Goal: Information Seeking & Learning: Learn about a topic

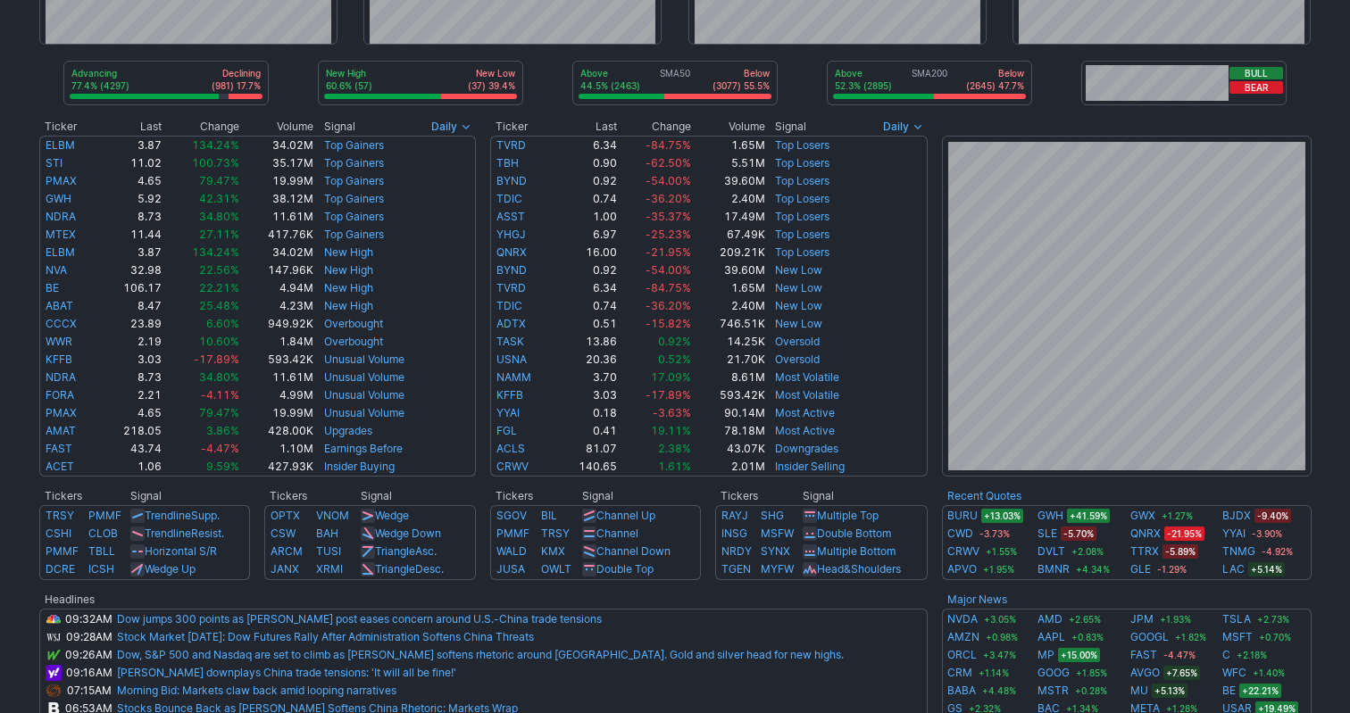
scroll to position [241, 0]
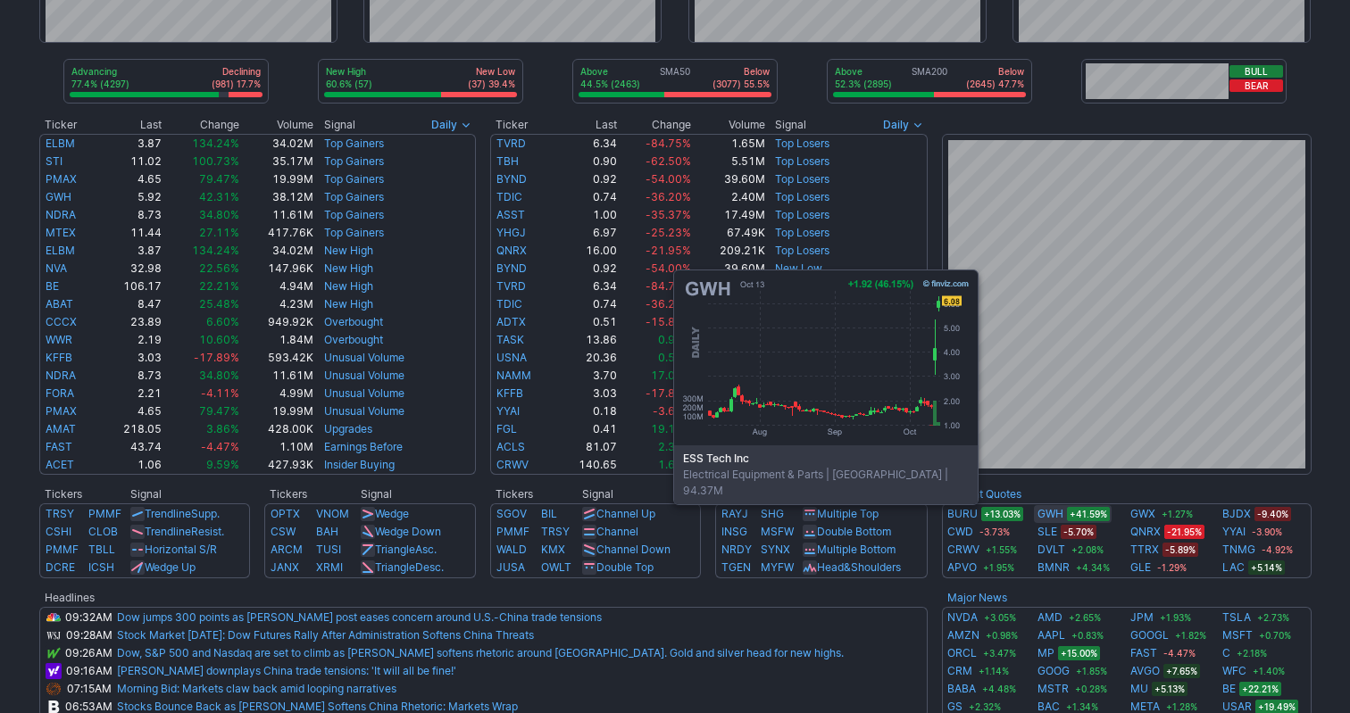
click at [1056, 515] on link "GWH" at bounding box center [1050, 514] width 26 height 18
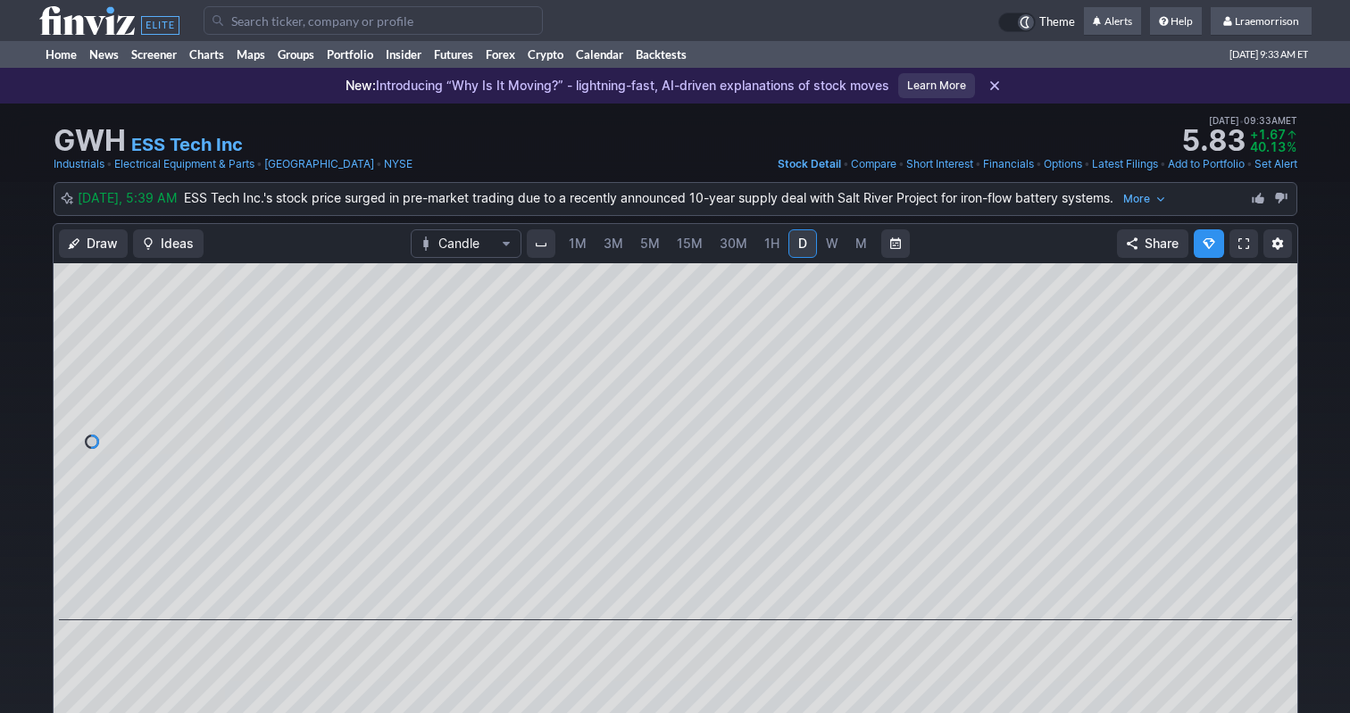
click at [576, 249] on span "1M" at bounding box center [578, 243] width 18 height 15
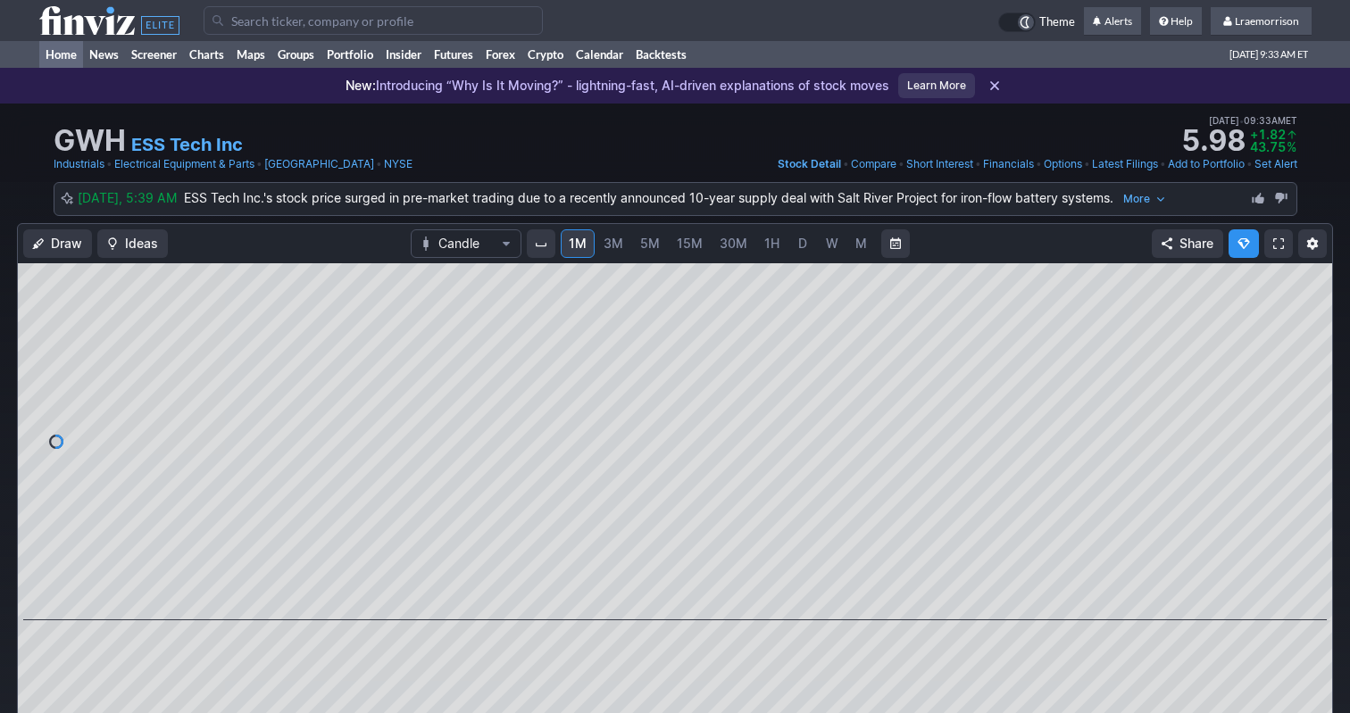
click at [57, 61] on link "Home" at bounding box center [61, 54] width 44 height 27
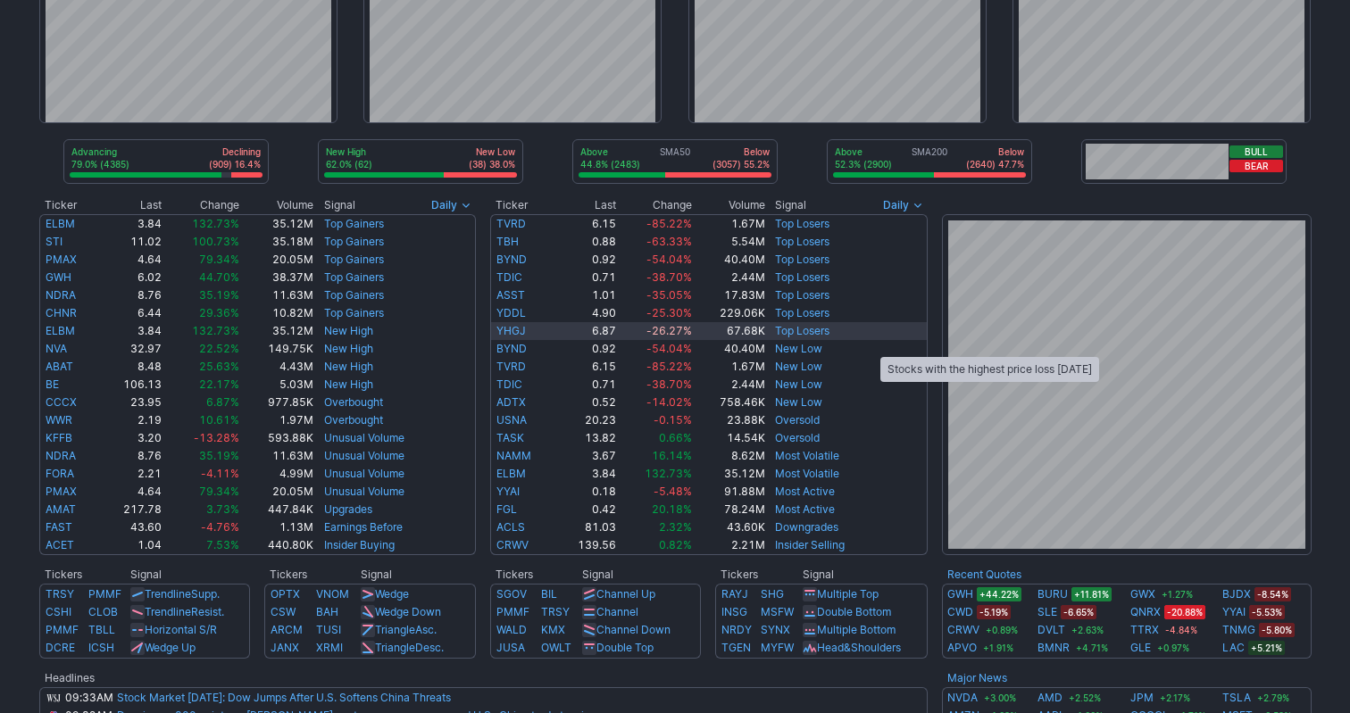
scroll to position [181, 0]
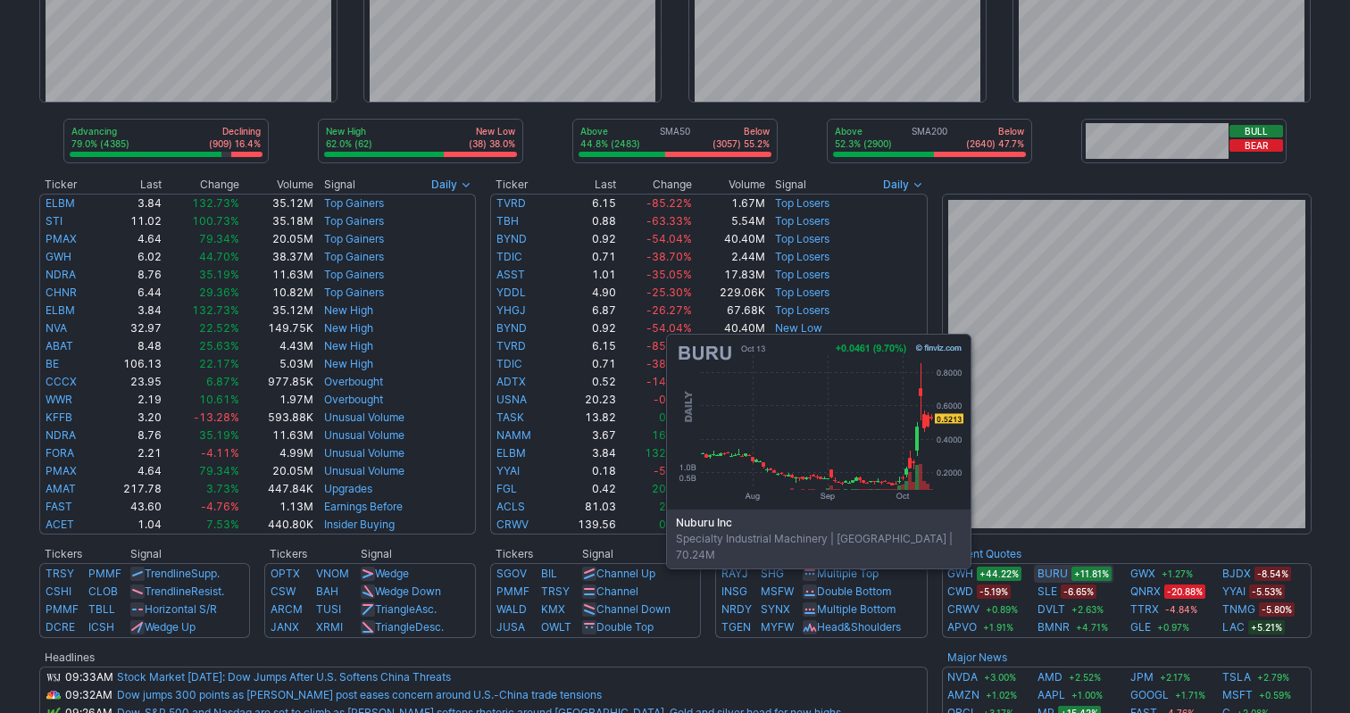
click at [1049, 579] on link "BURU" at bounding box center [1052, 574] width 30 height 18
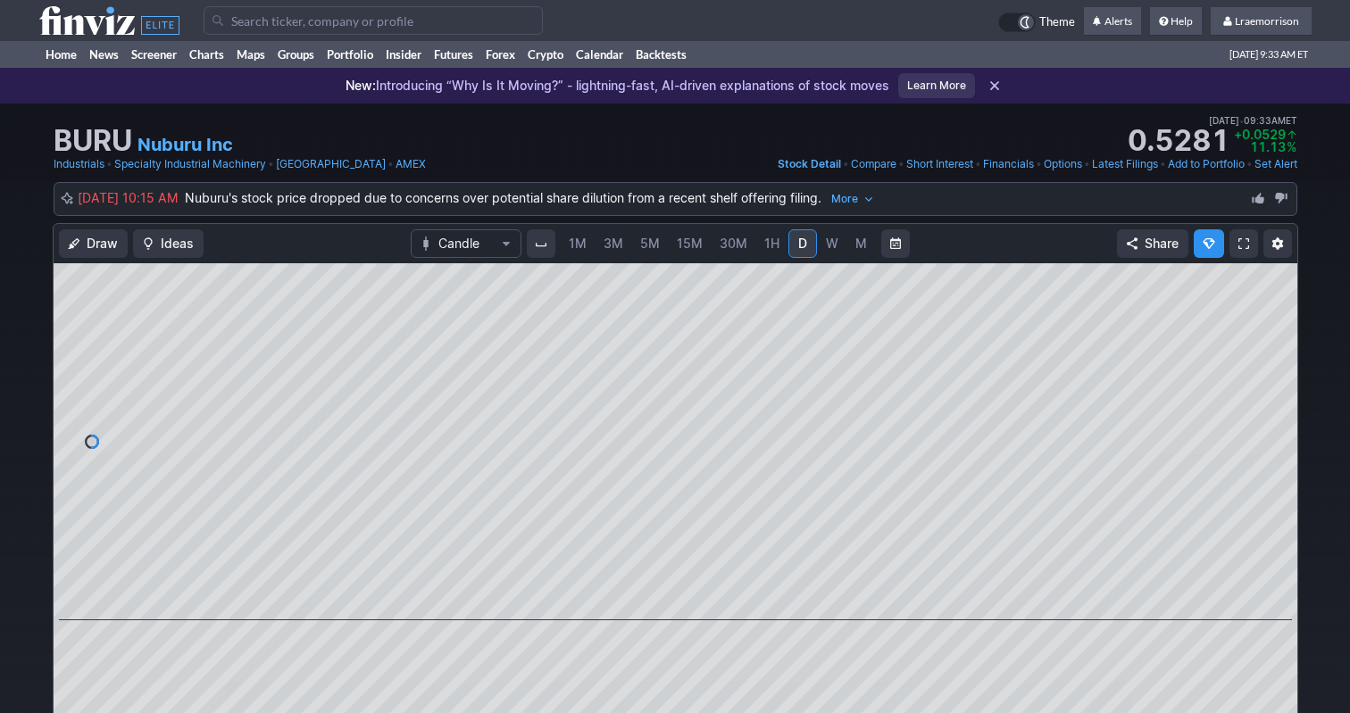
click at [578, 250] on span "1M" at bounding box center [578, 243] width 18 height 15
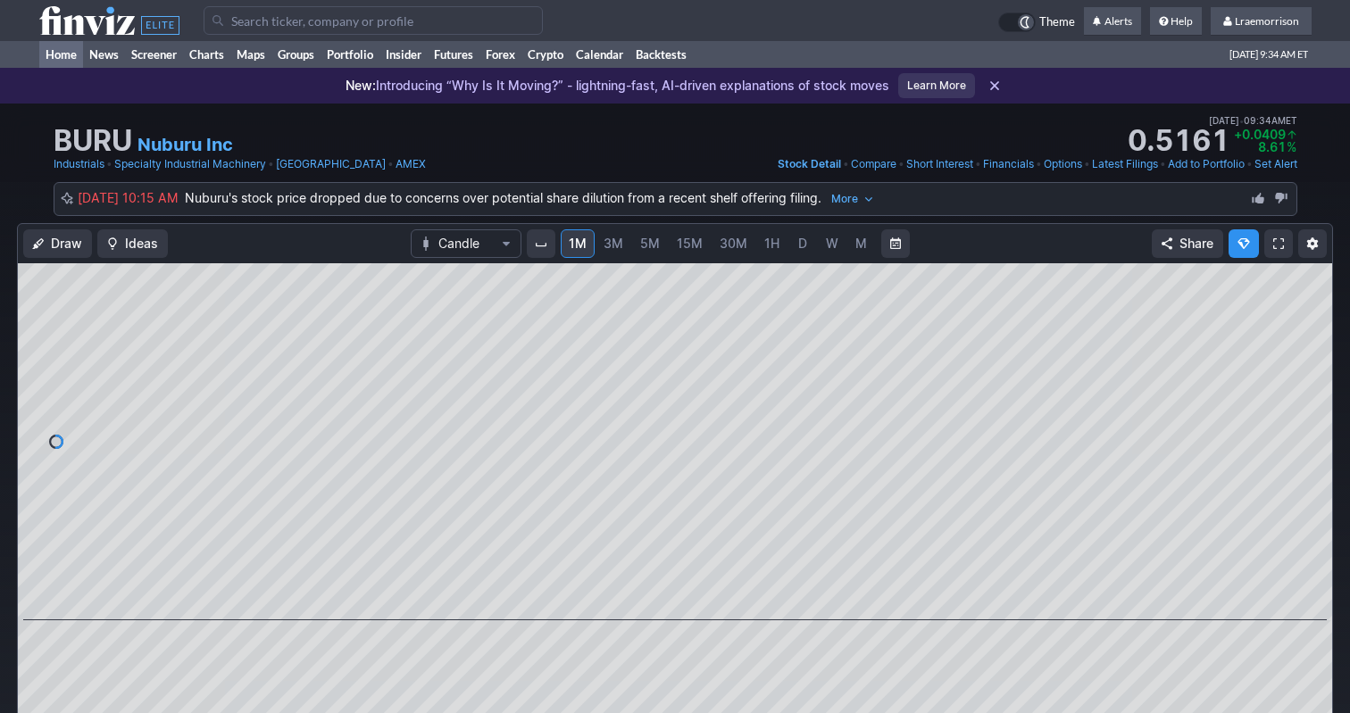
click at [63, 55] on link "Home" at bounding box center [61, 54] width 44 height 27
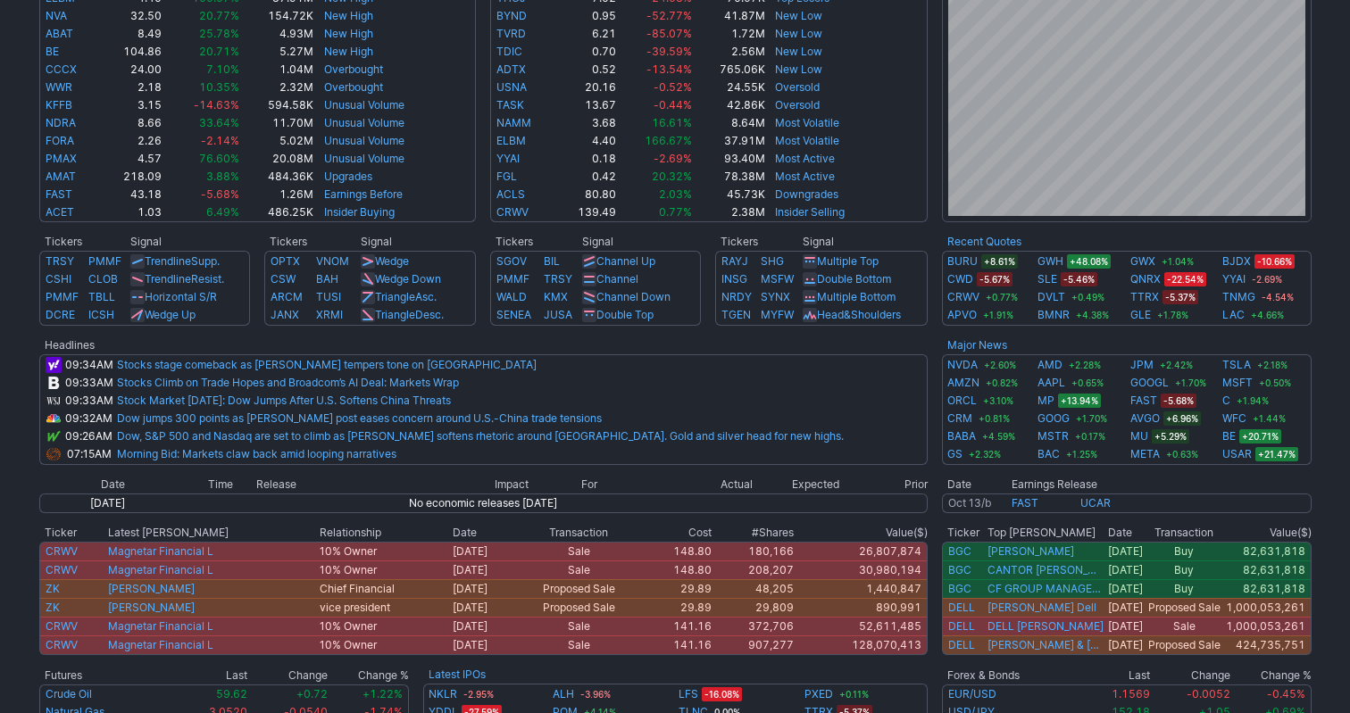
scroll to position [495, 0]
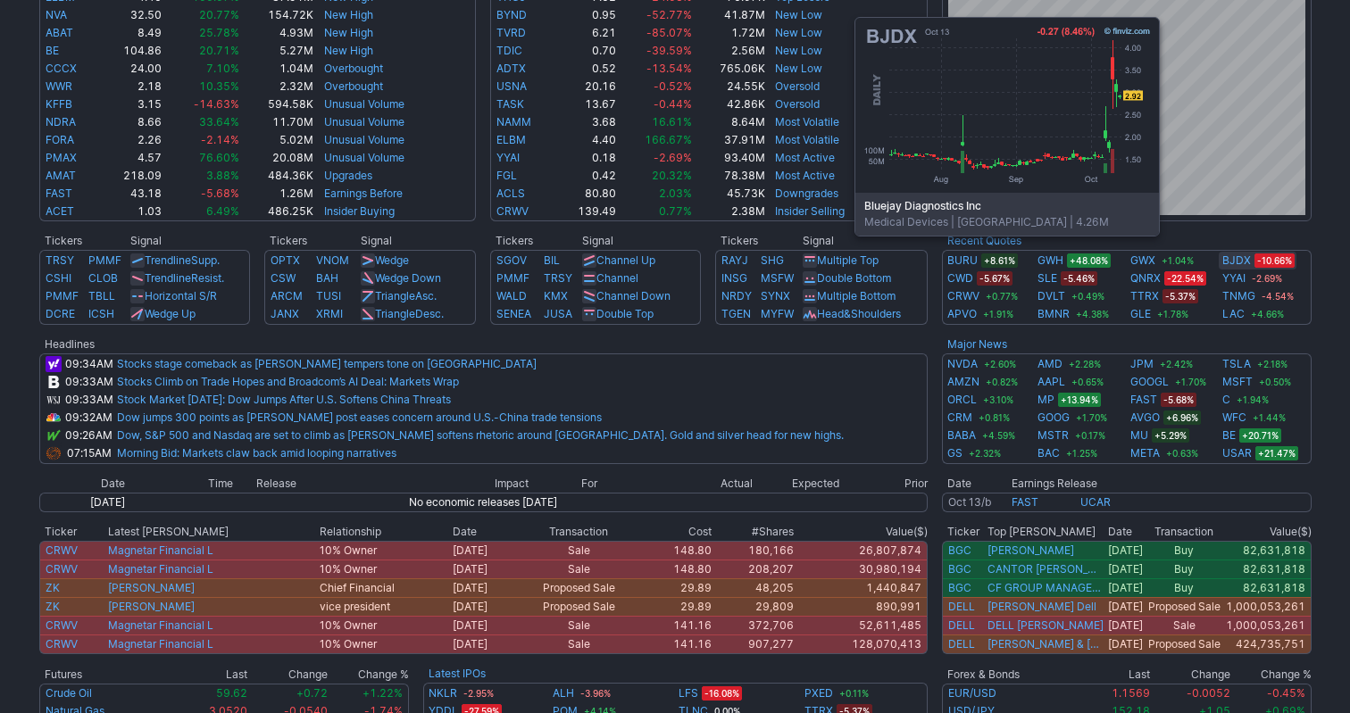
click at [1237, 262] on link "BJDX" at bounding box center [1236, 261] width 29 height 18
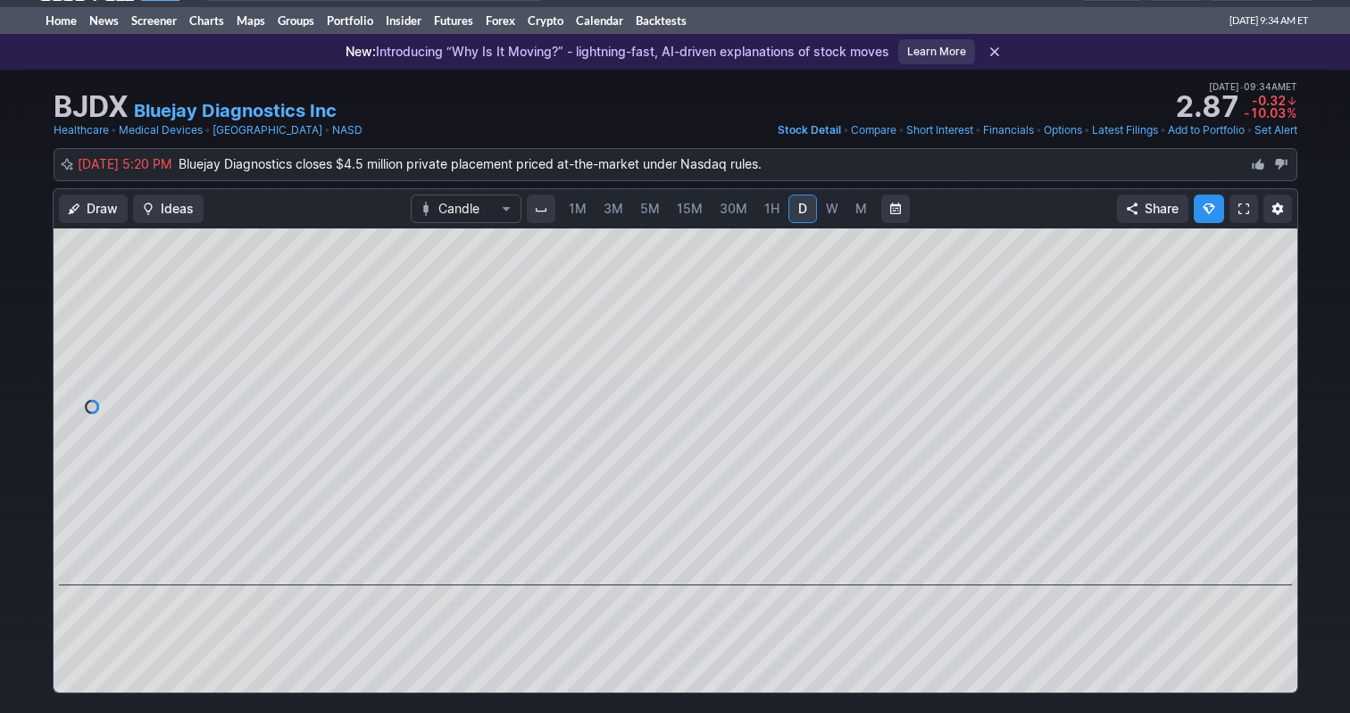
scroll to position [92, 0]
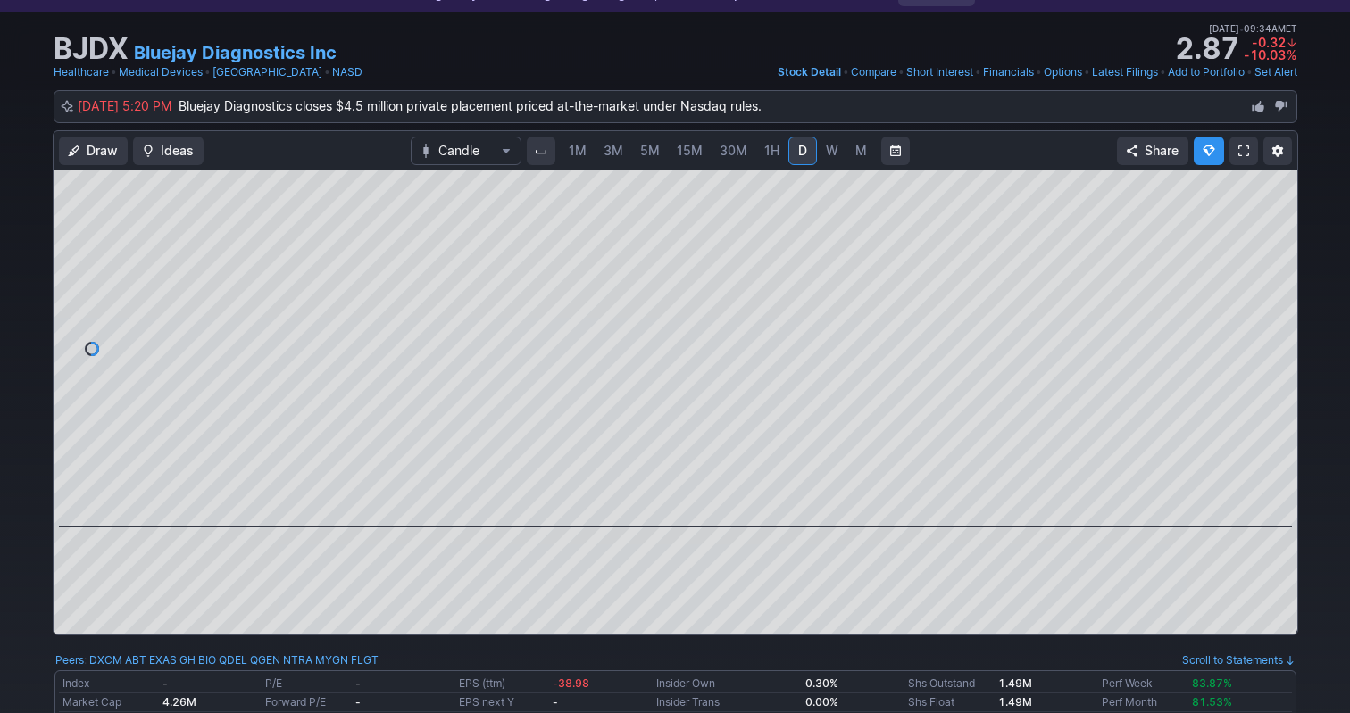
click at [575, 161] on link "1M" at bounding box center [578, 151] width 34 height 29
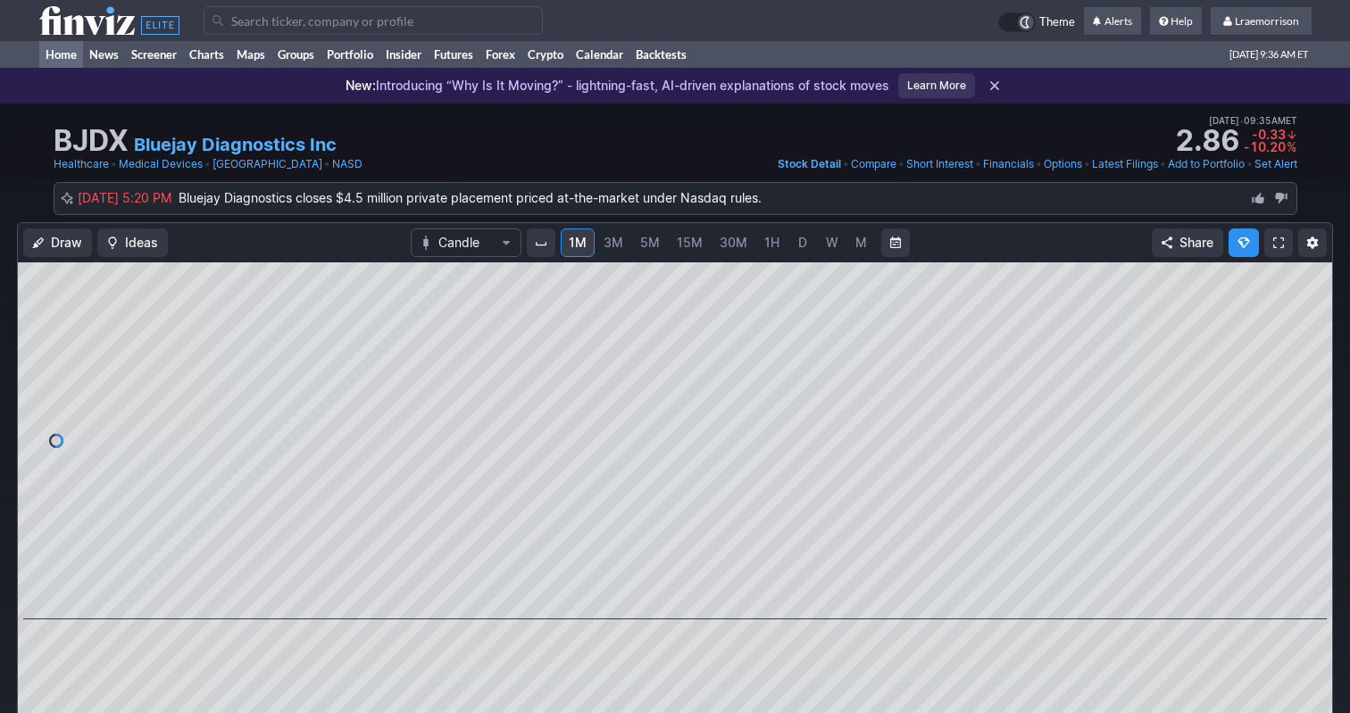
click at [66, 55] on link "Home" at bounding box center [61, 54] width 44 height 27
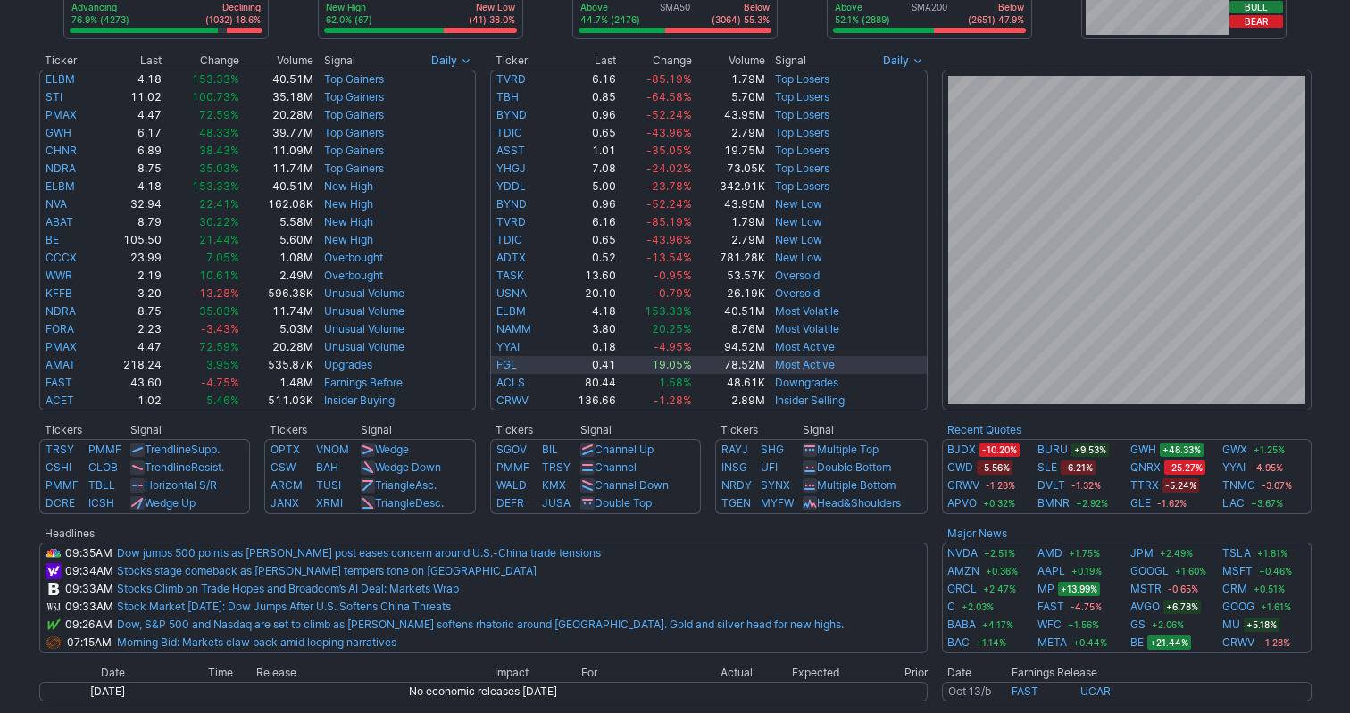
scroll to position [317, 0]
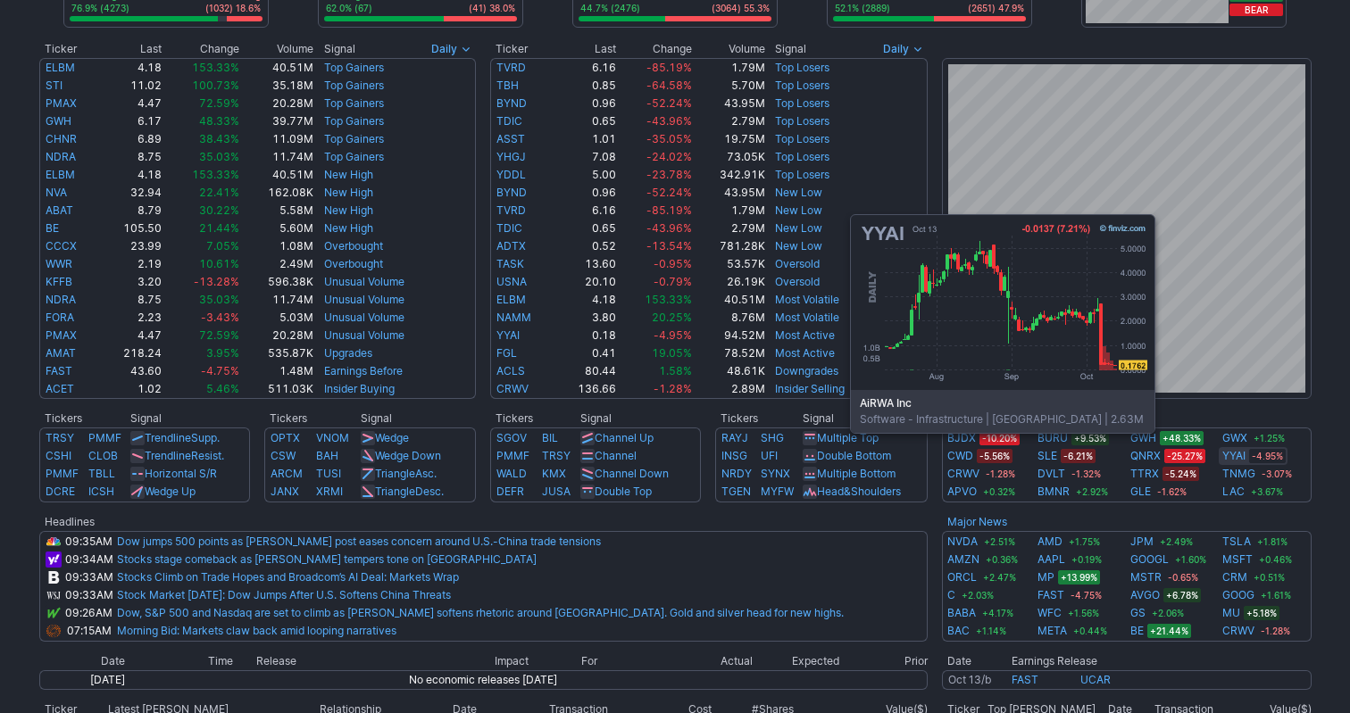
click at [1233, 460] on link "YYAI" at bounding box center [1233, 456] width 23 height 18
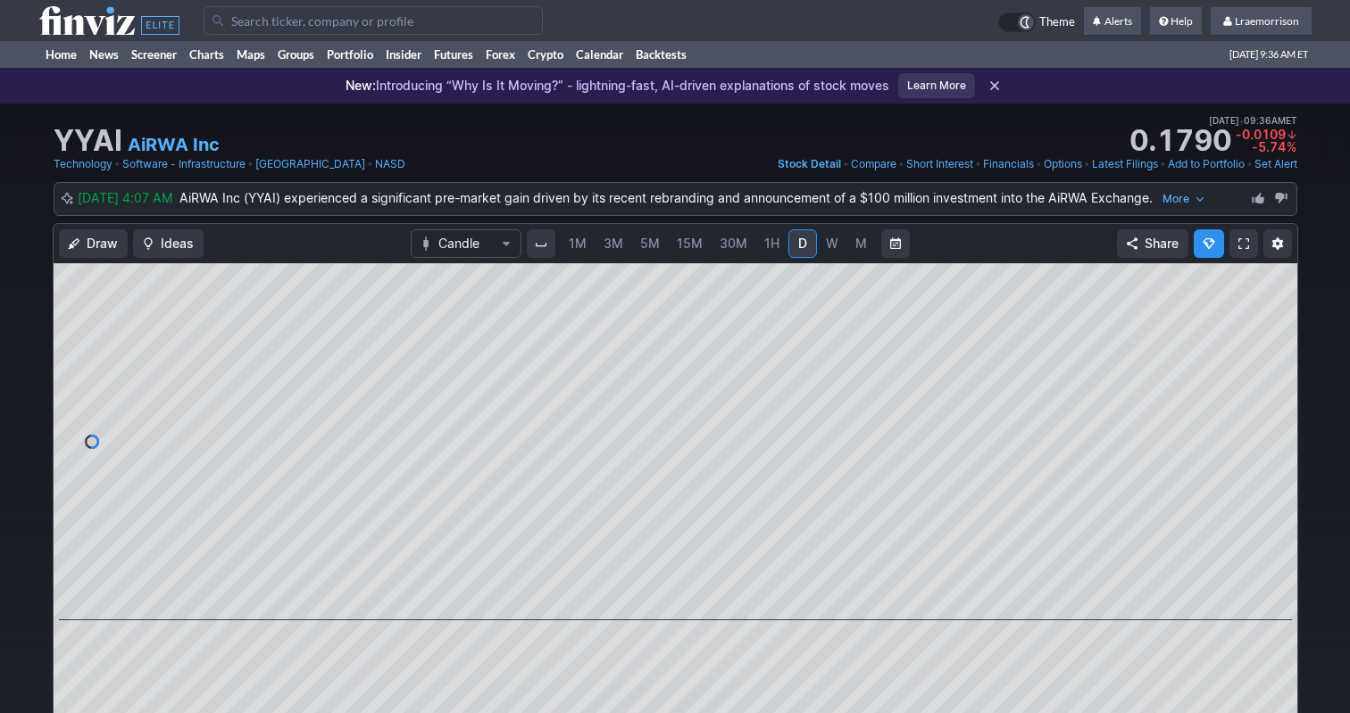
click at [575, 247] on span "1M" at bounding box center [578, 243] width 18 height 15
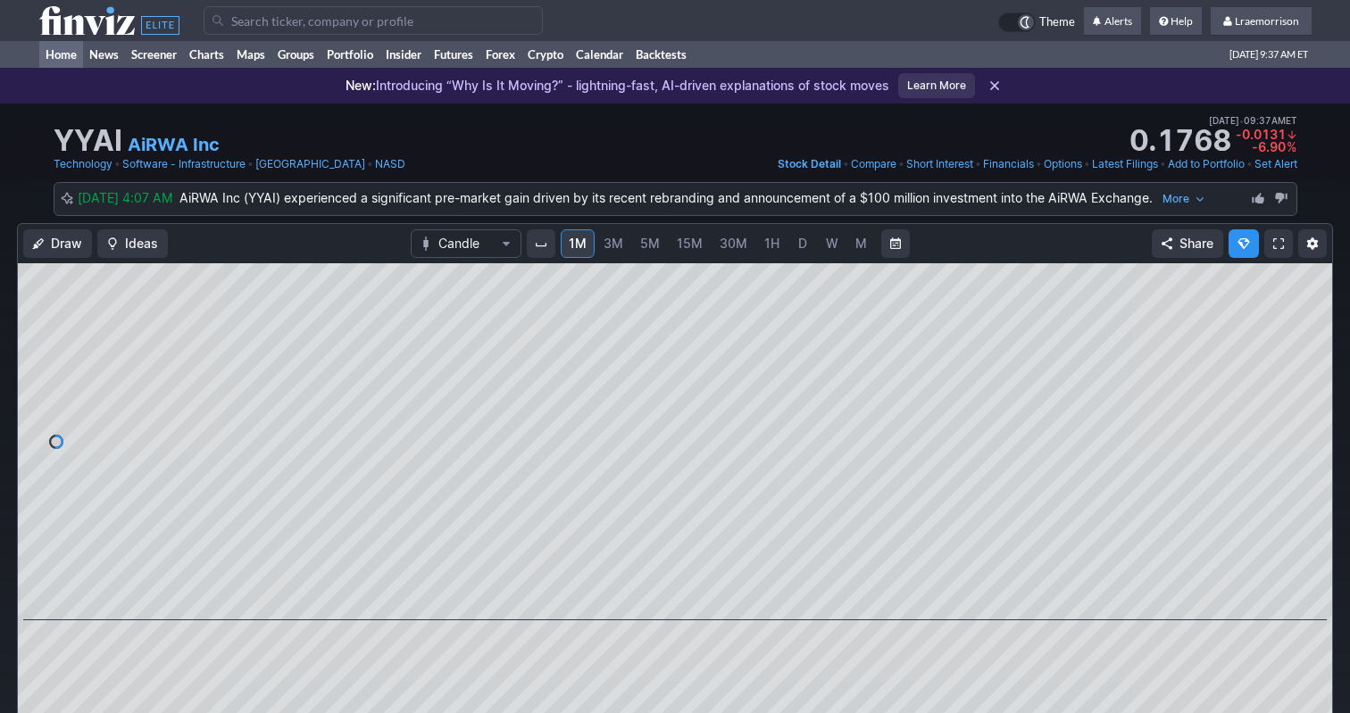
click at [62, 54] on link "Home" at bounding box center [61, 54] width 44 height 27
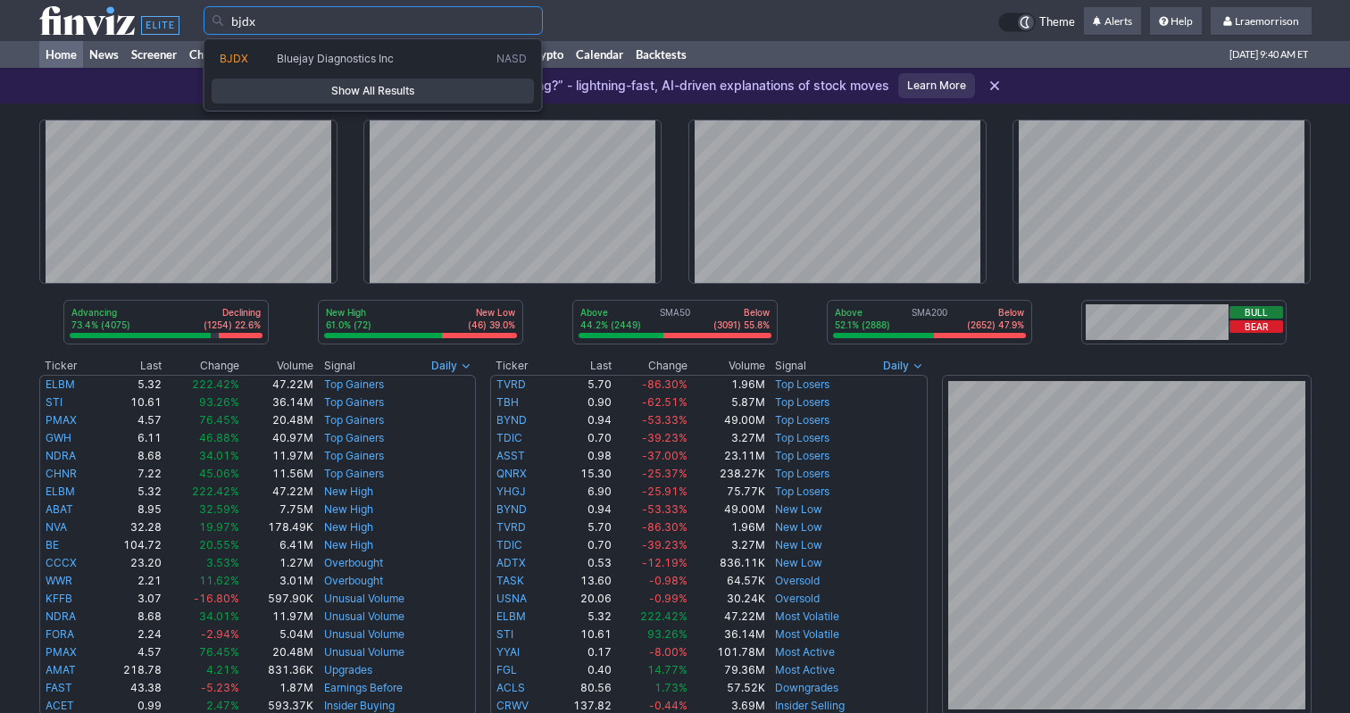
type input "bjdx"
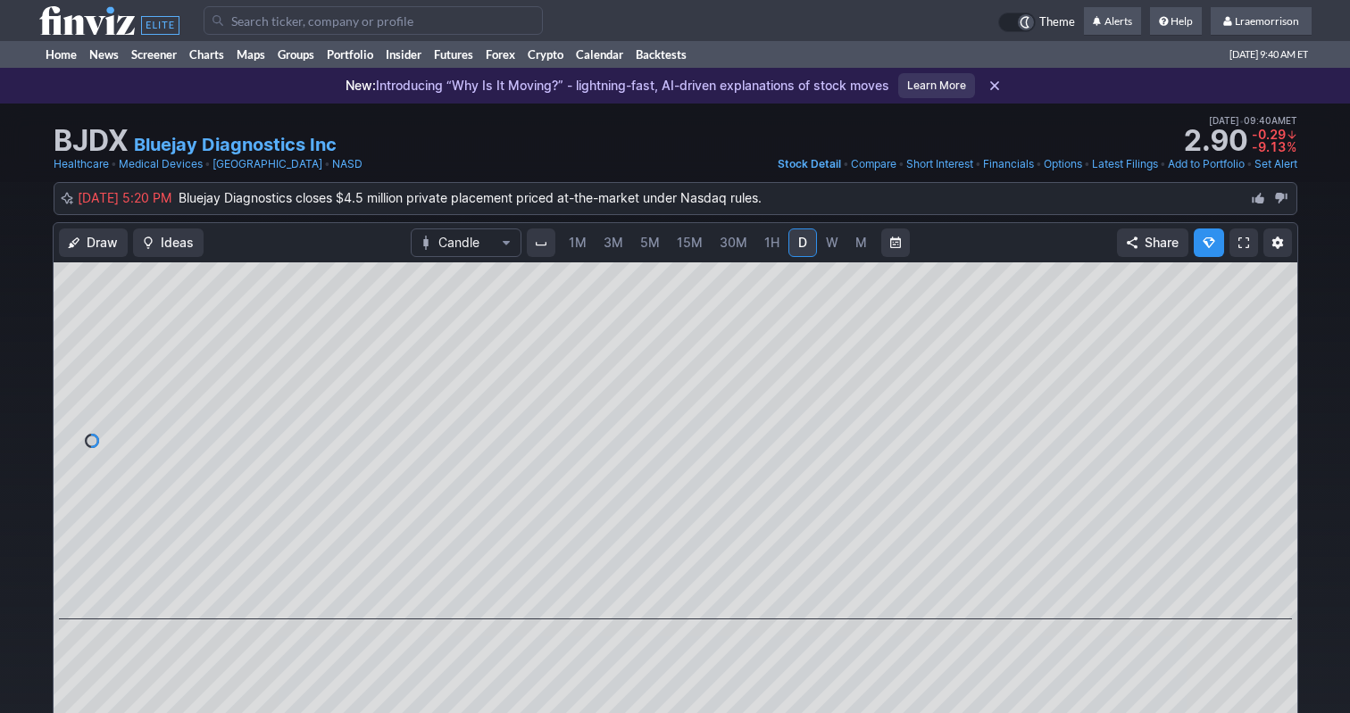
click at [581, 246] on span "1M" at bounding box center [578, 242] width 18 height 15
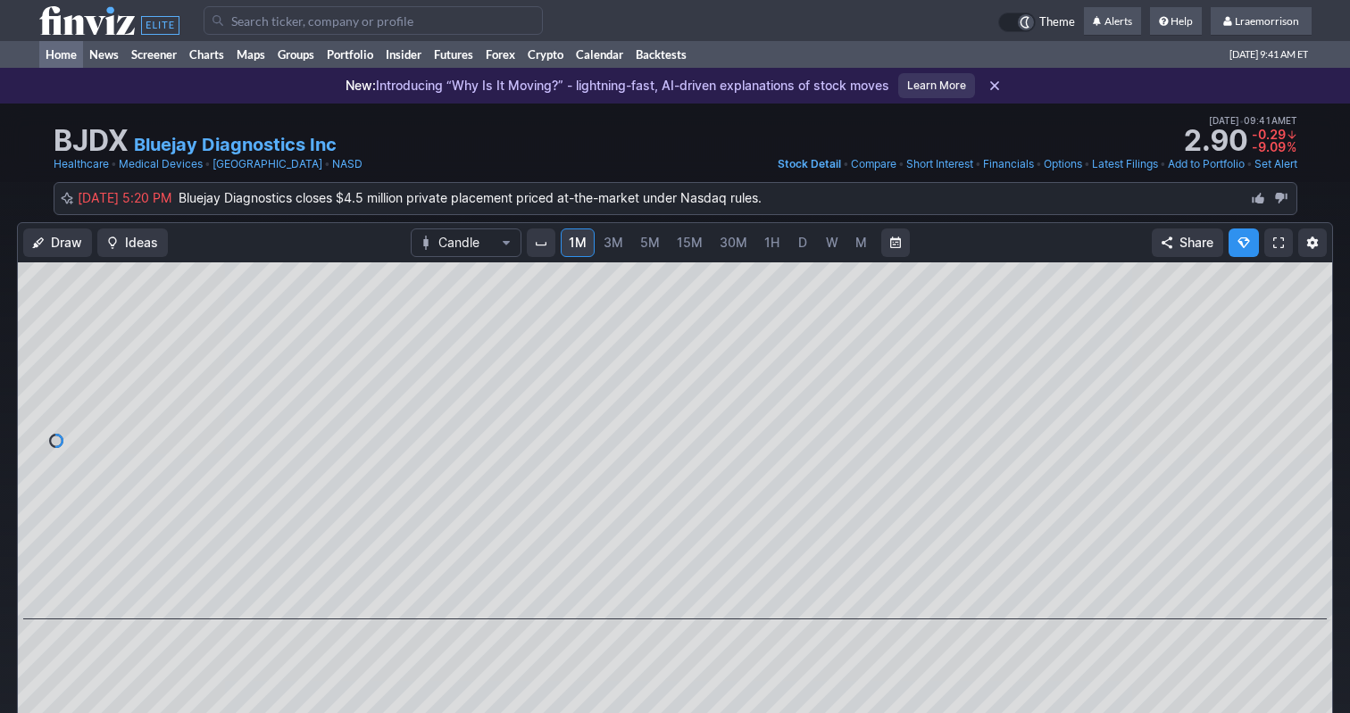
click at [65, 51] on link "Home" at bounding box center [61, 54] width 44 height 27
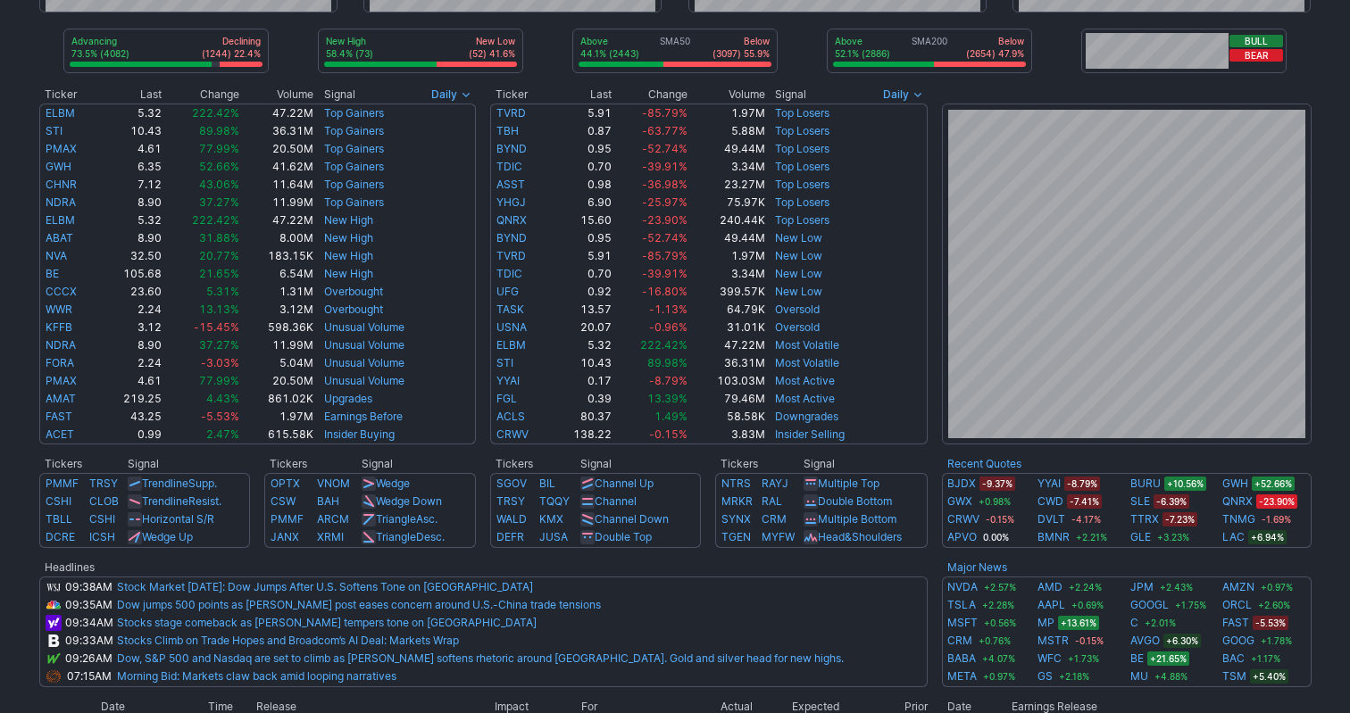
scroll to position [277, 0]
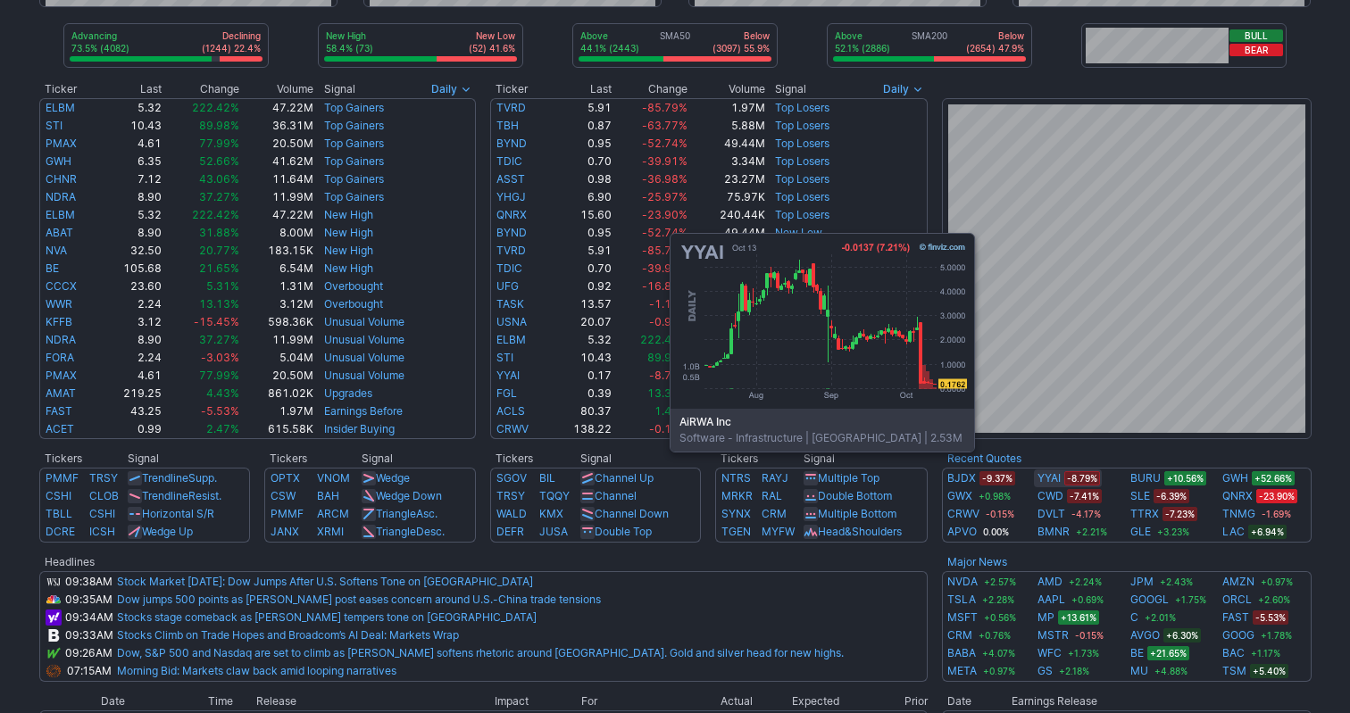
click at [1053, 479] on link "YYAI" at bounding box center [1048, 479] width 23 height 18
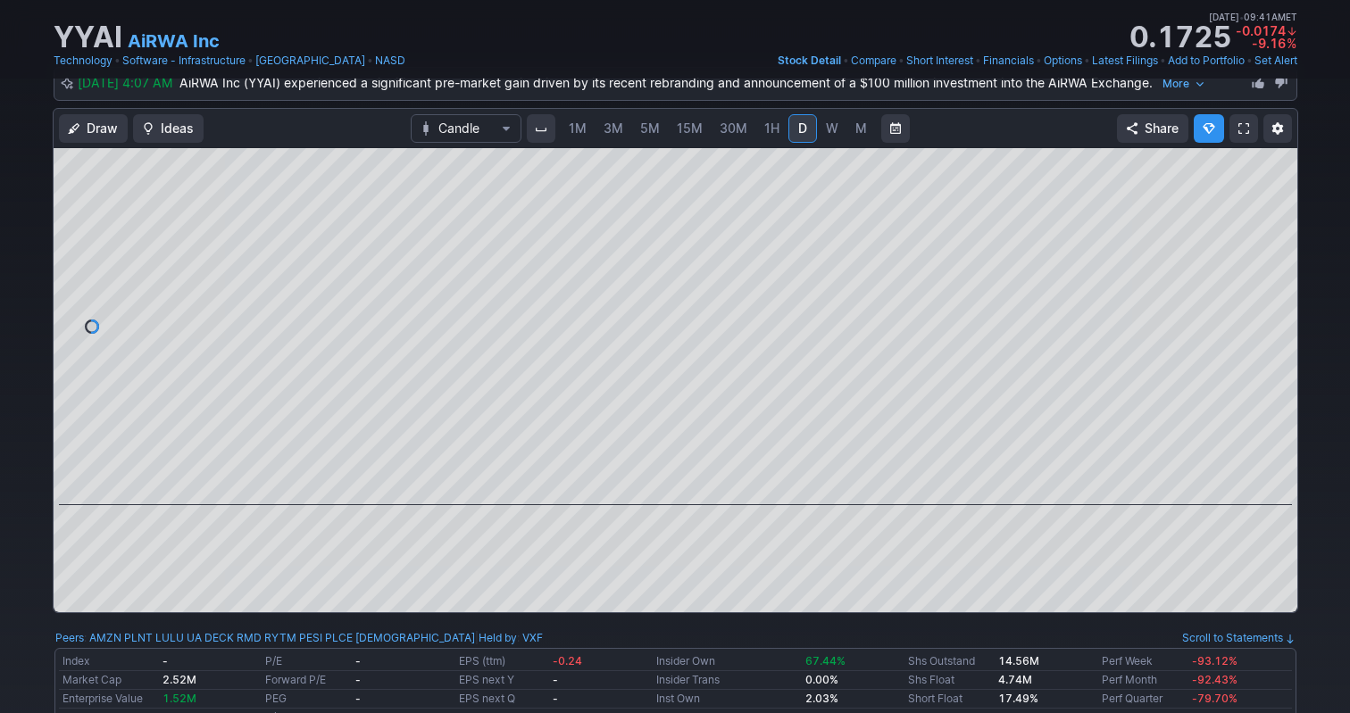
scroll to position [132, 0]
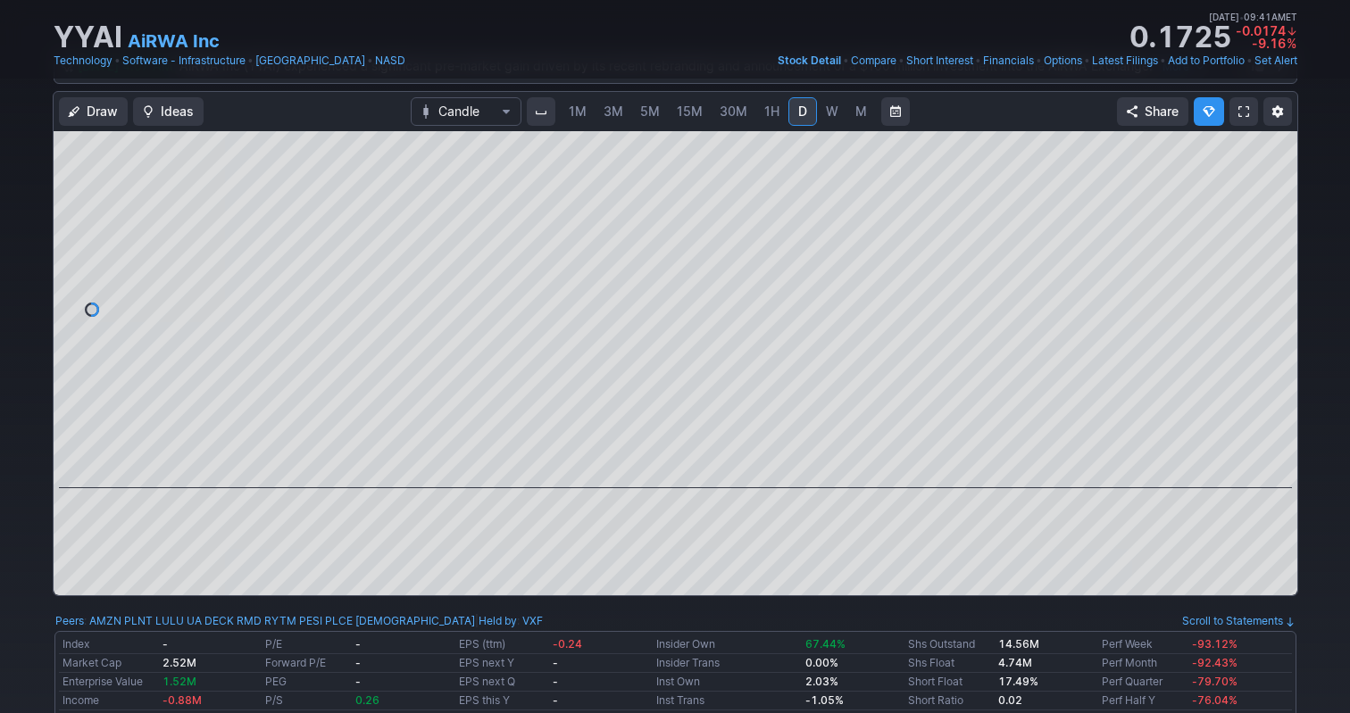
click at [574, 116] on span "1M" at bounding box center [578, 111] width 18 height 15
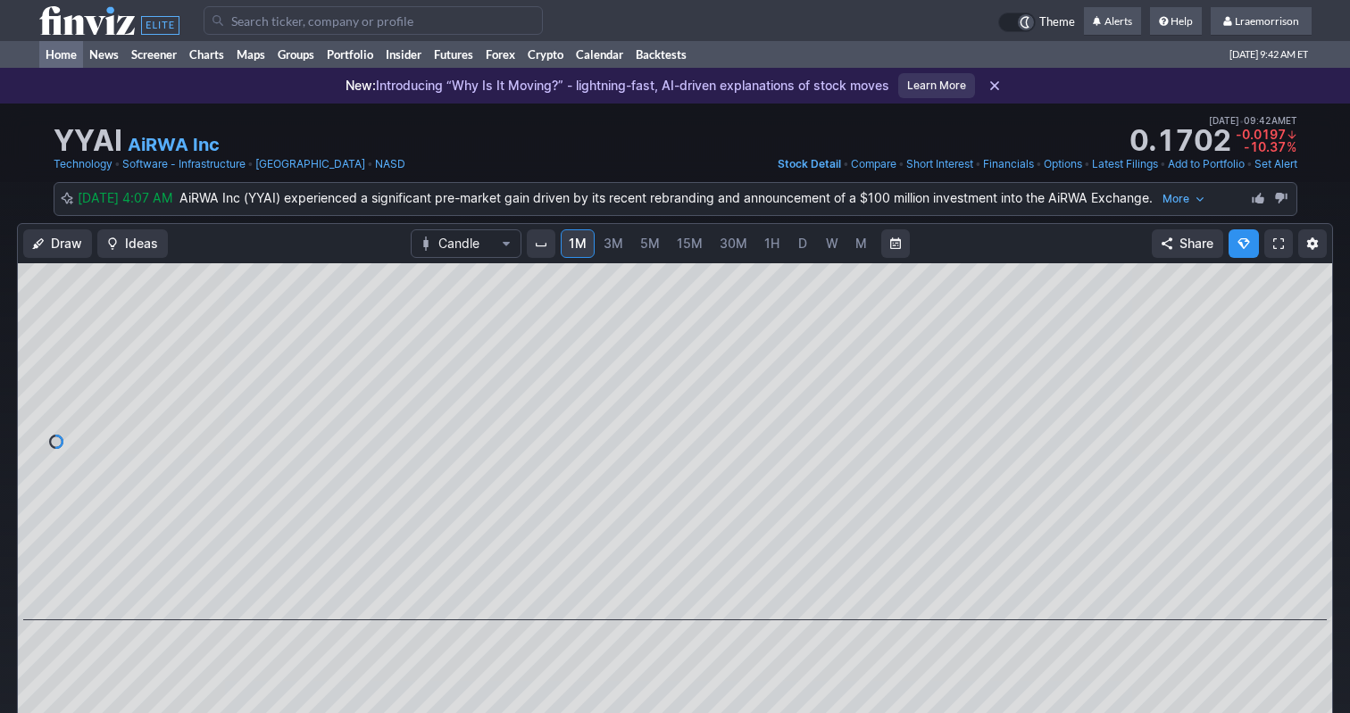
click at [63, 56] on link "Home" at bounding box center [61, 54] width 44 height 27
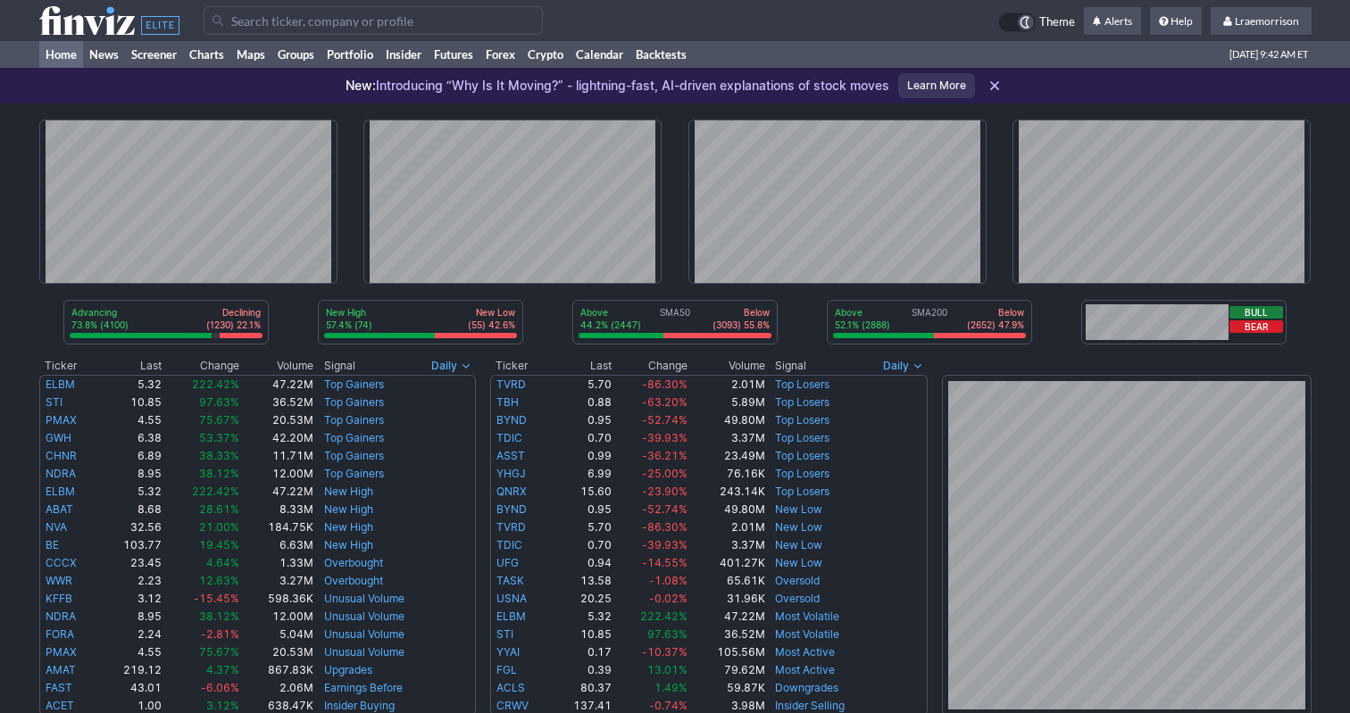
click at [250, 25] on input "Search" at bounding box center [373, 20] width 339 height 29
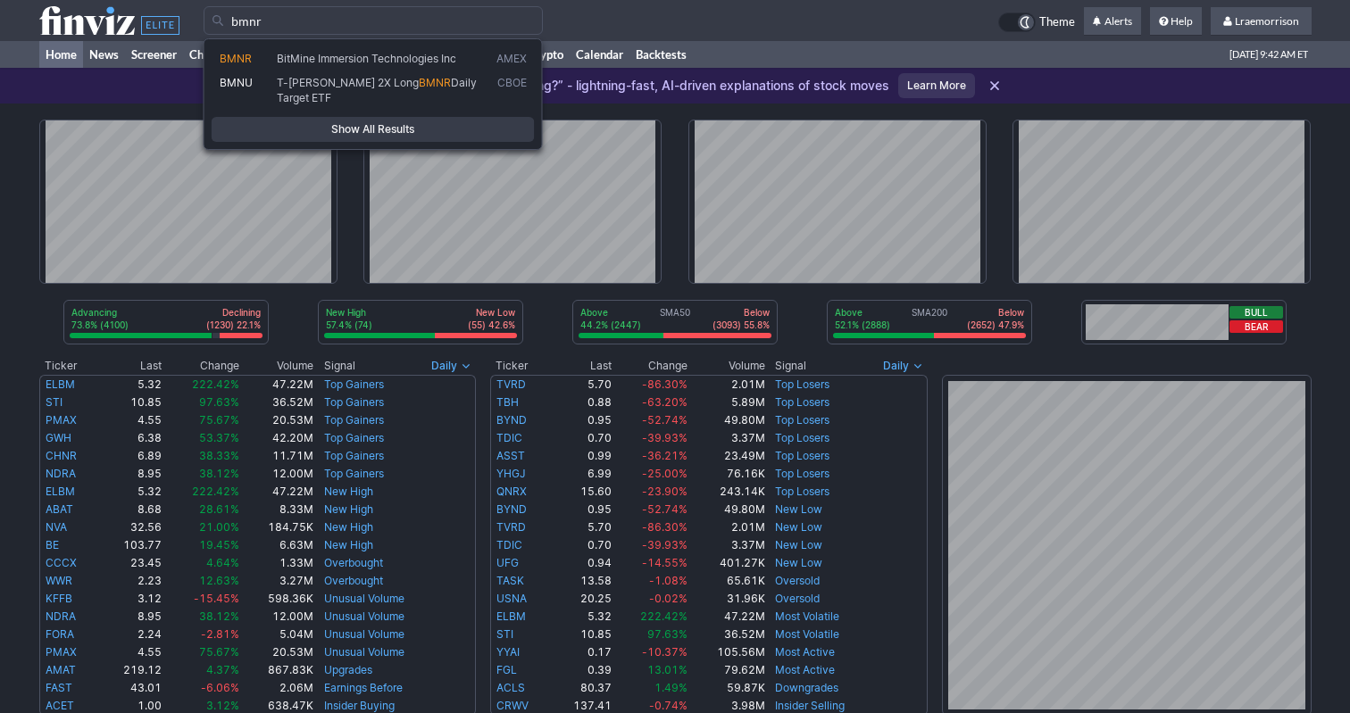
type input "bmnr"
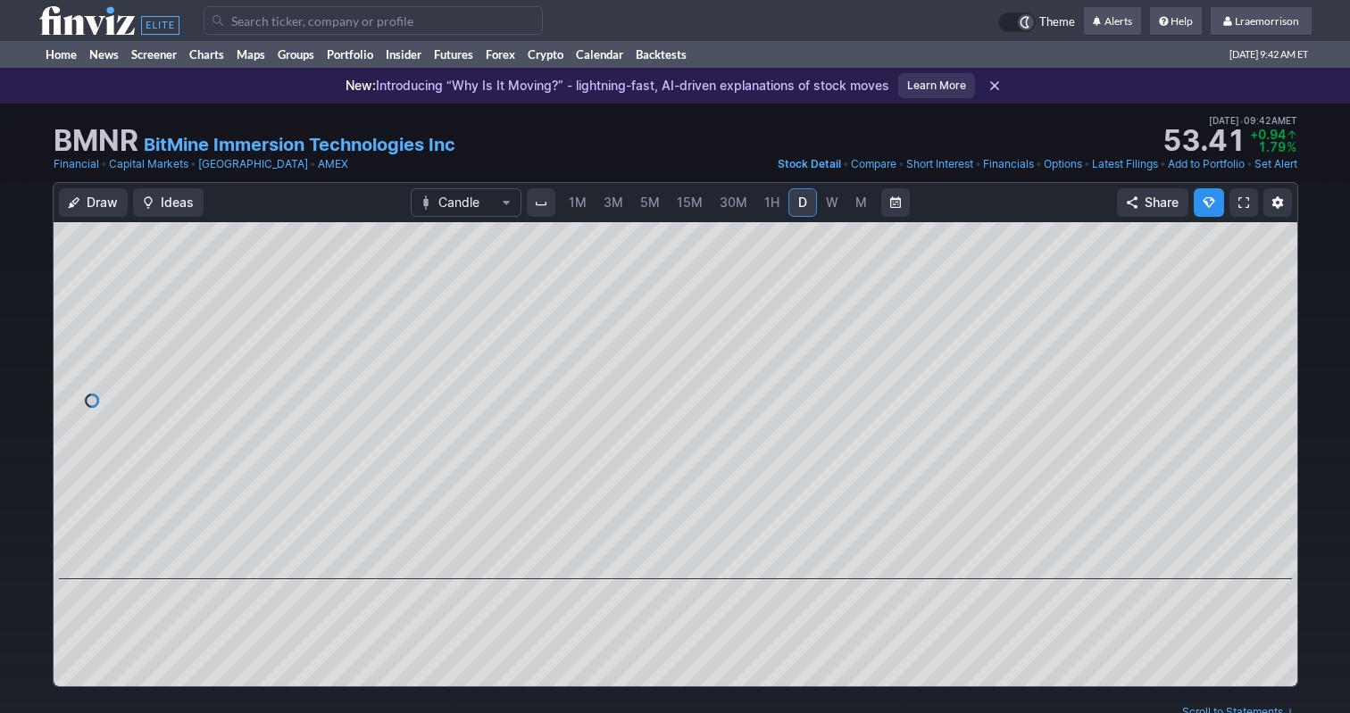
click at [578, 208] on span "1M" at bounding box center [578, 202] width 18 height 15
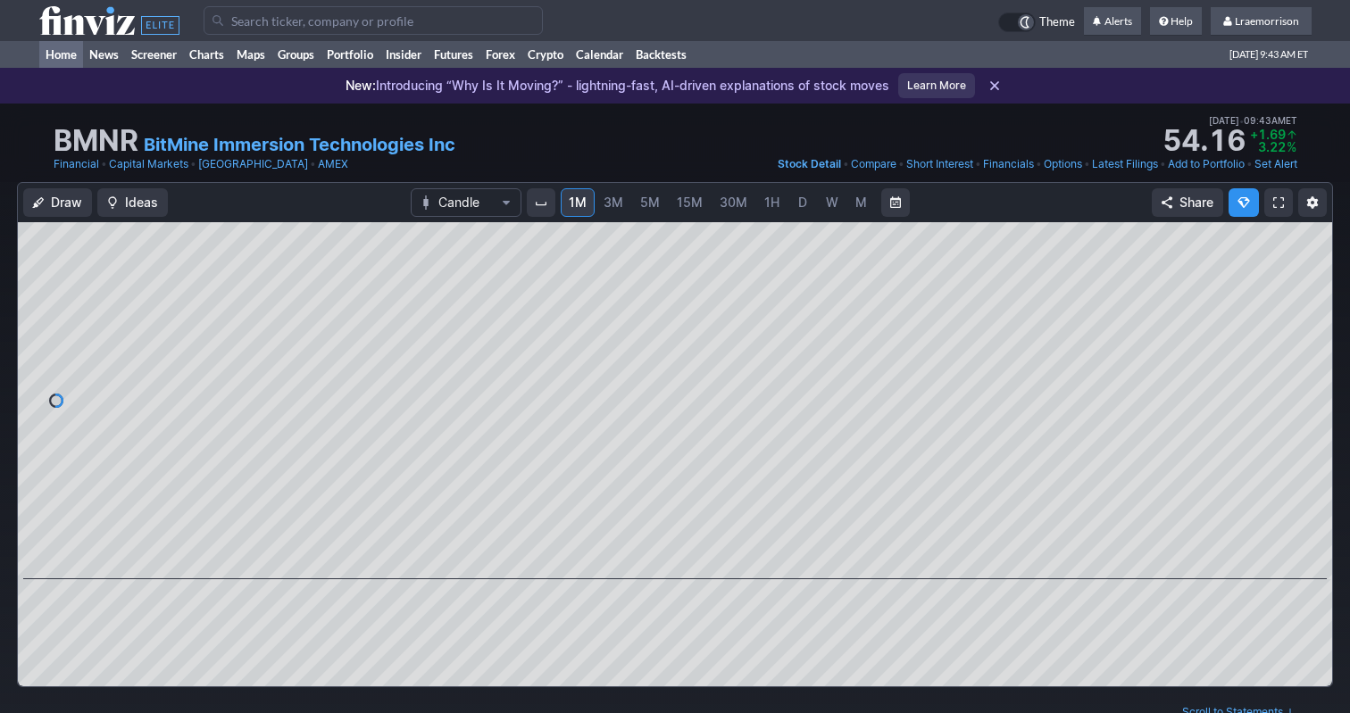
click at [65, 56] on link "Home" at bounding box center [61, 54] width 44 height 27
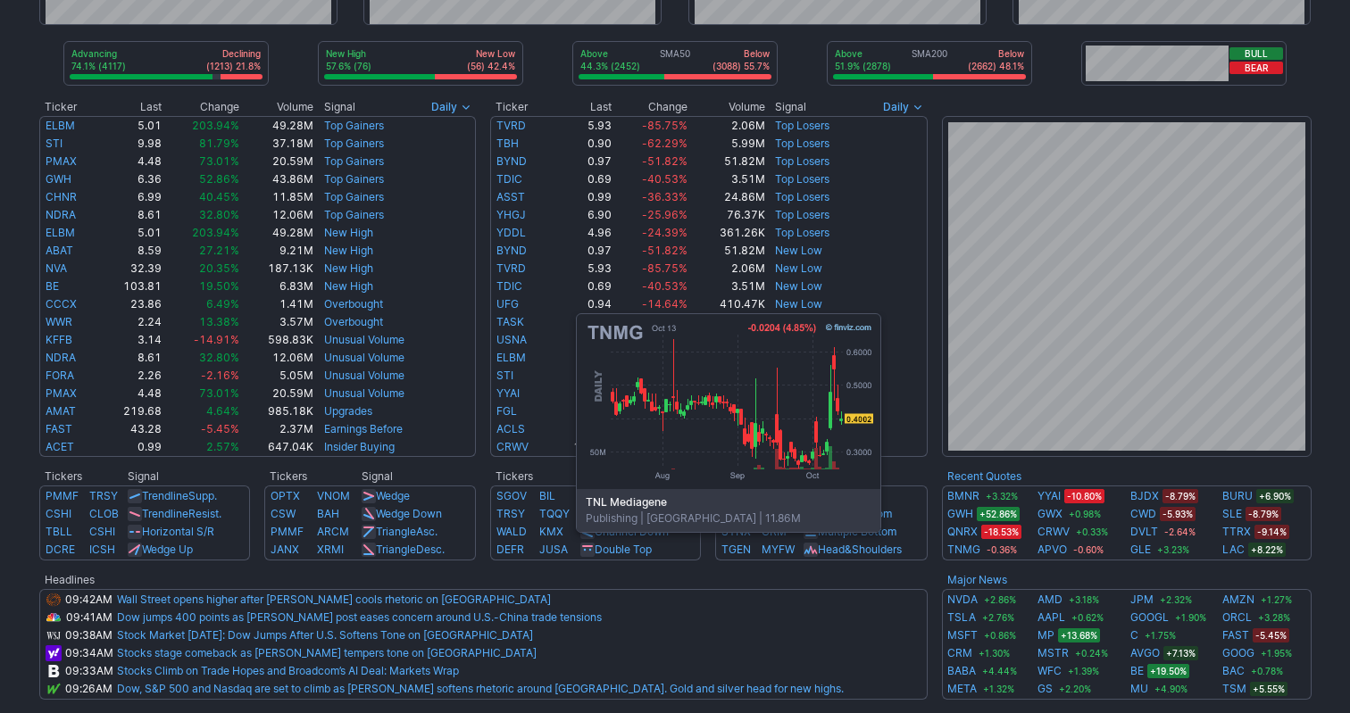
scroll to position [304, 0]
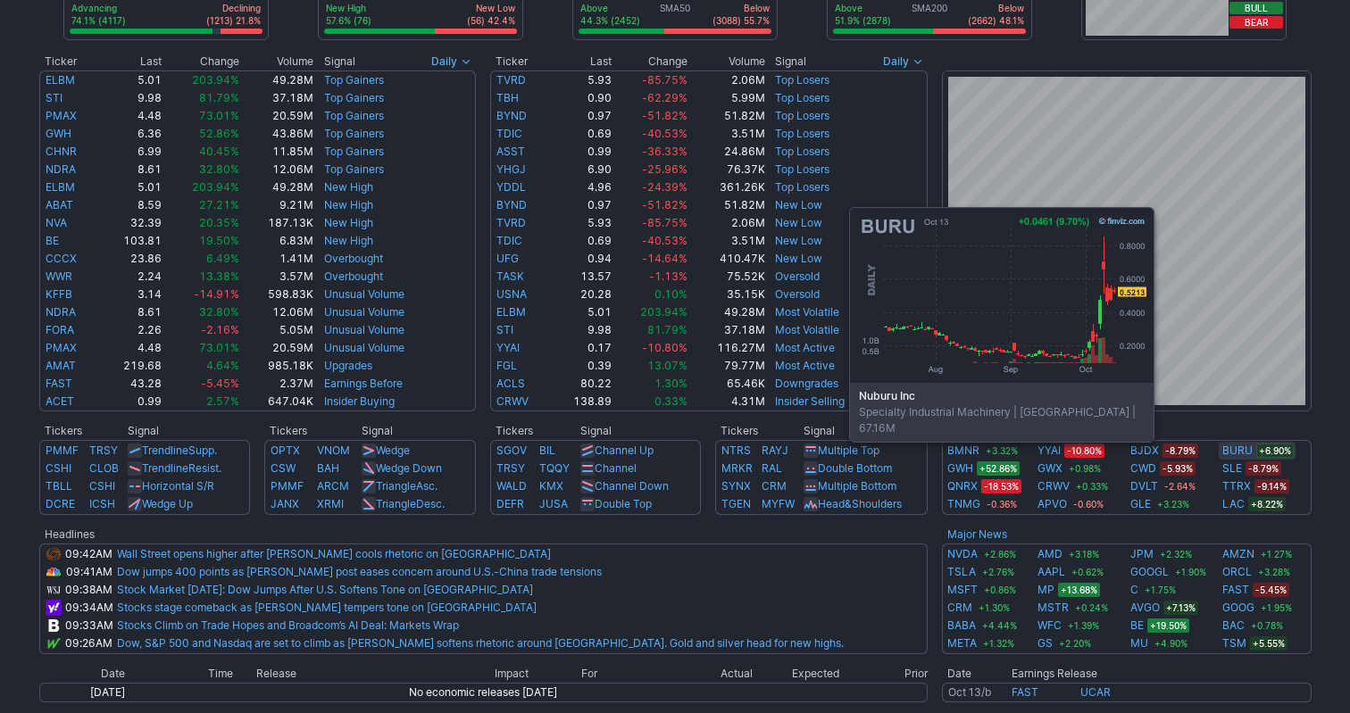
click at [1232, 453] on link "BURU" at bounding box center [1237, 451] width 30 height 18
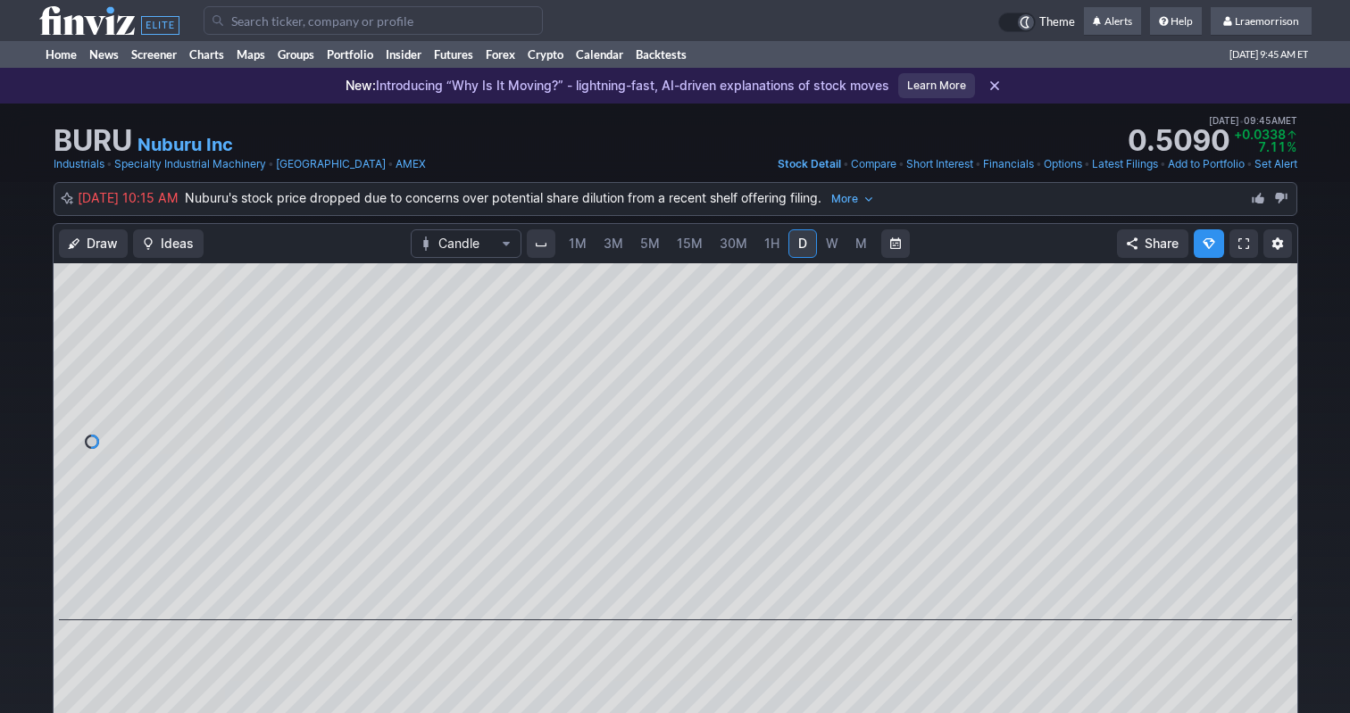
click at [578, 246] on span "1M" at bounding box center [578, 243] width 18 height 15
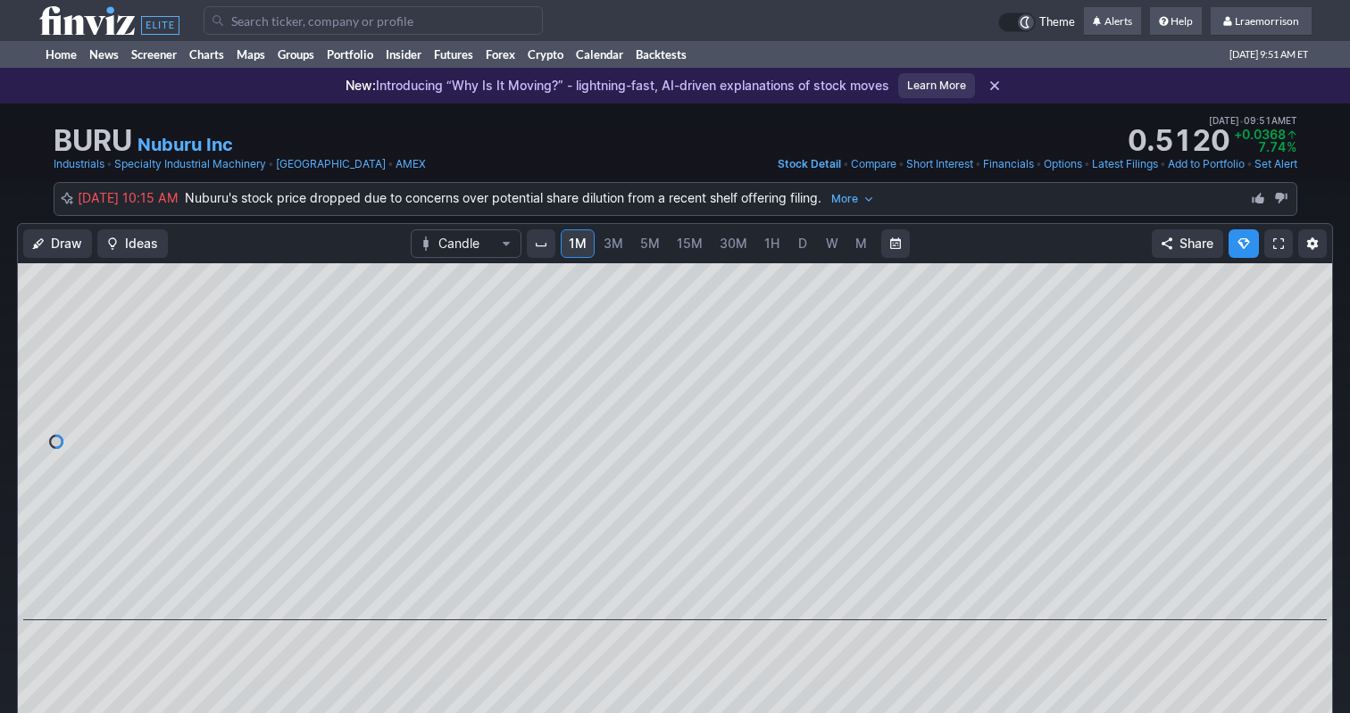
click at [293, 23] on input "Search" at bounding box center [373, 20] width 339 height 29
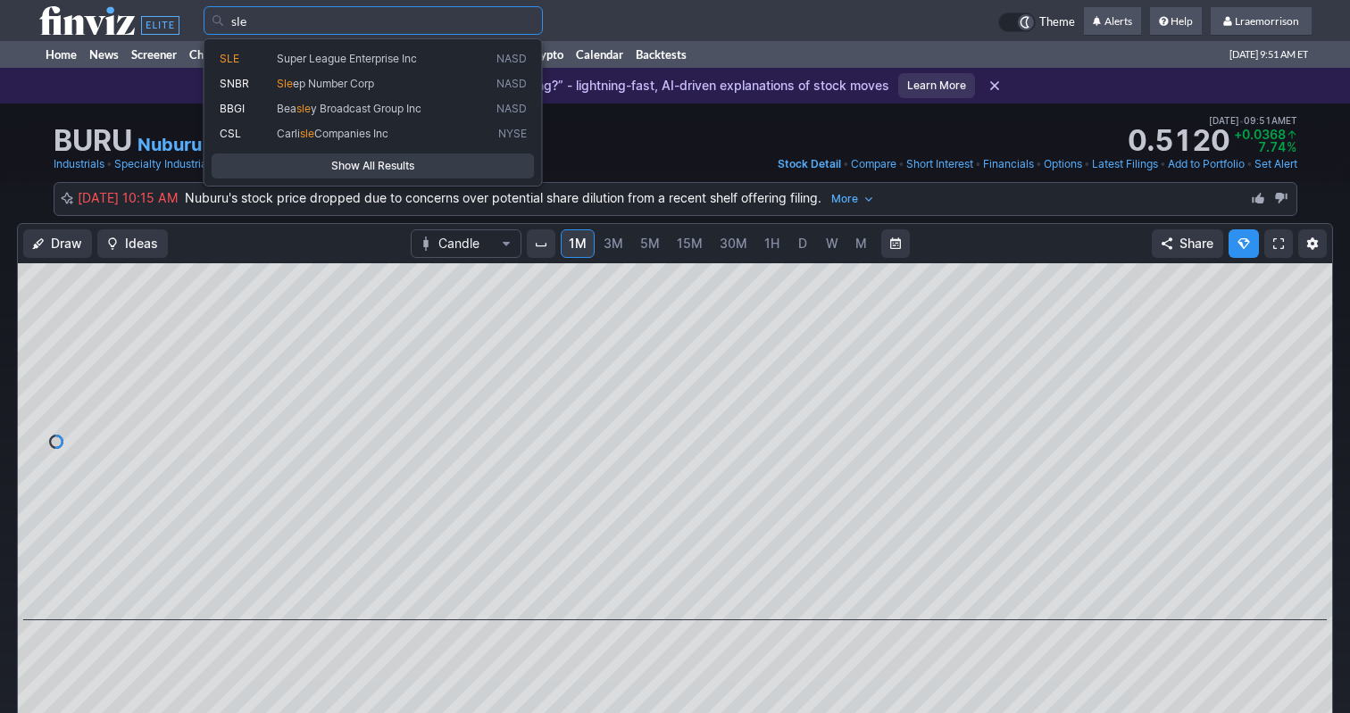
type input "sle"
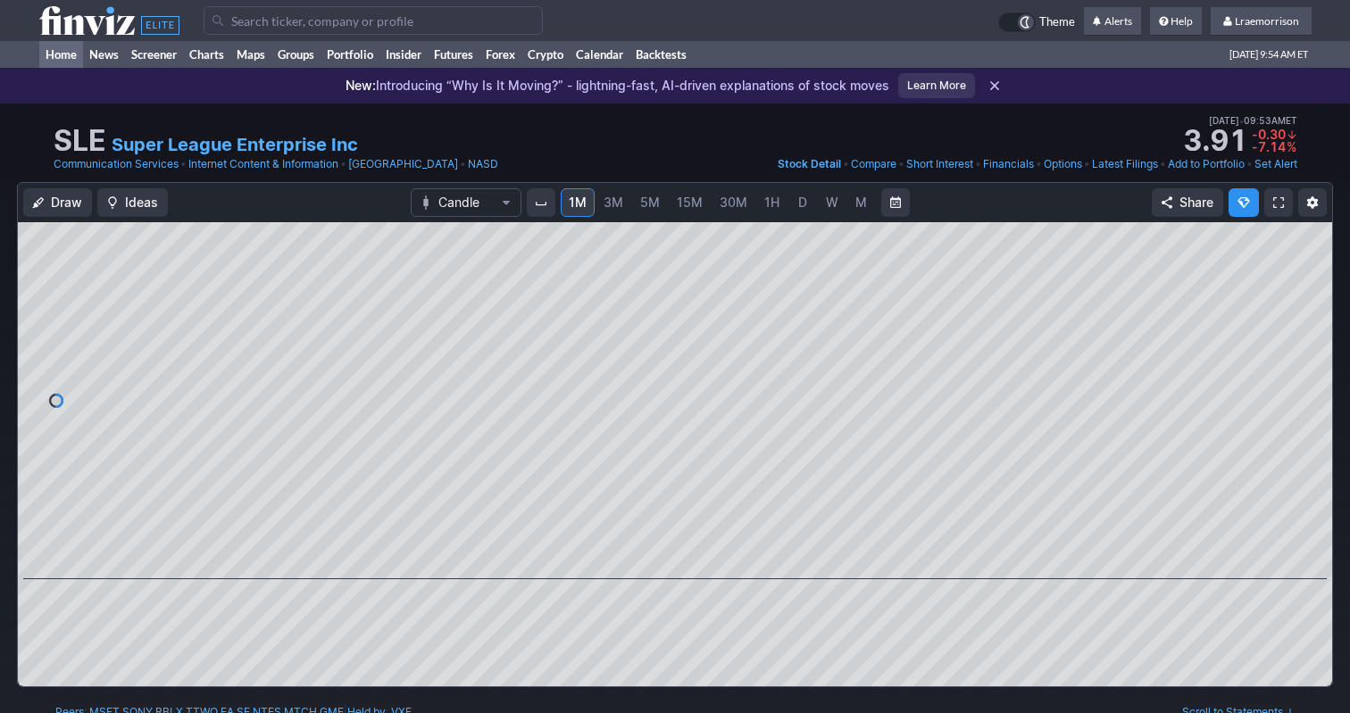
click at [58, 53] on link "Home" at bounding box center [61, 54] width 44 height 27
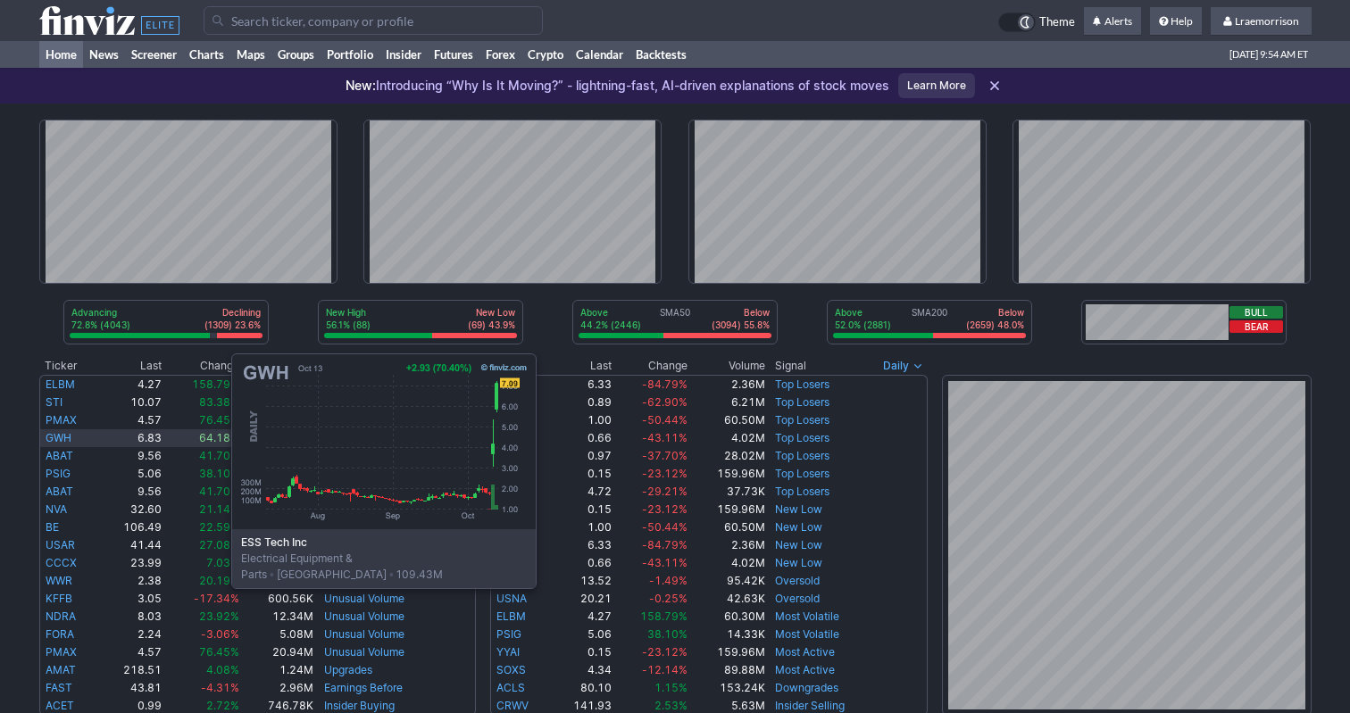
click at [53, 438] on link "GWH" at bounding box center [59, 437] width 26 height 13
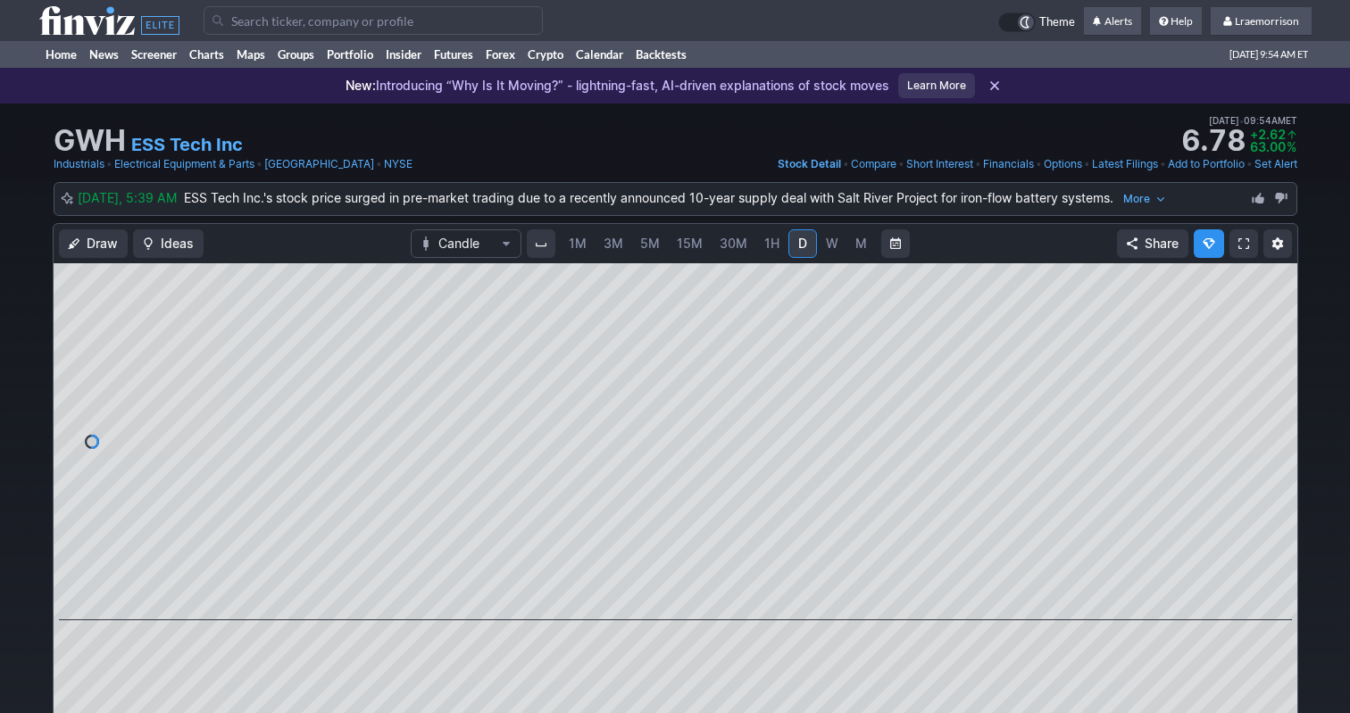
click at [582, 246] on span "1M" at bounding box center [578, 243] width 18 height 15
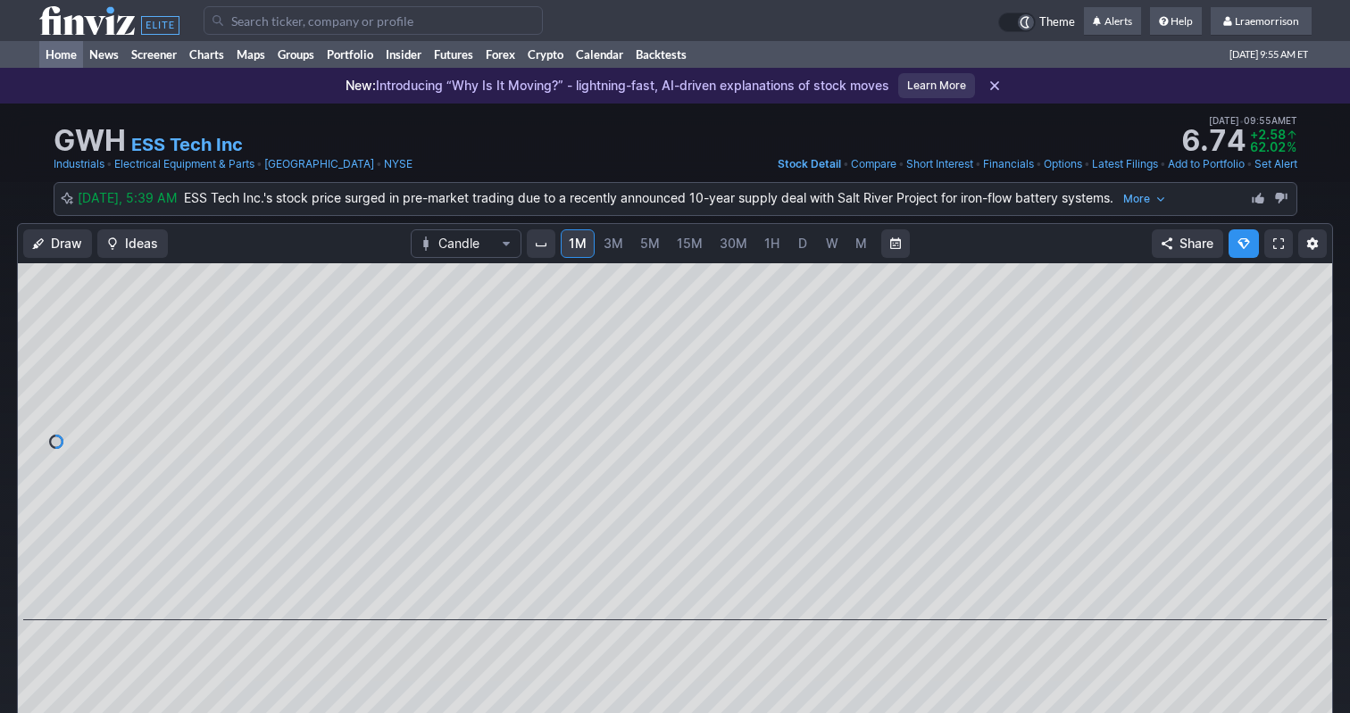
click at [67, 54] on link "Home" at bounding box center [61, 54] width 44 height 27
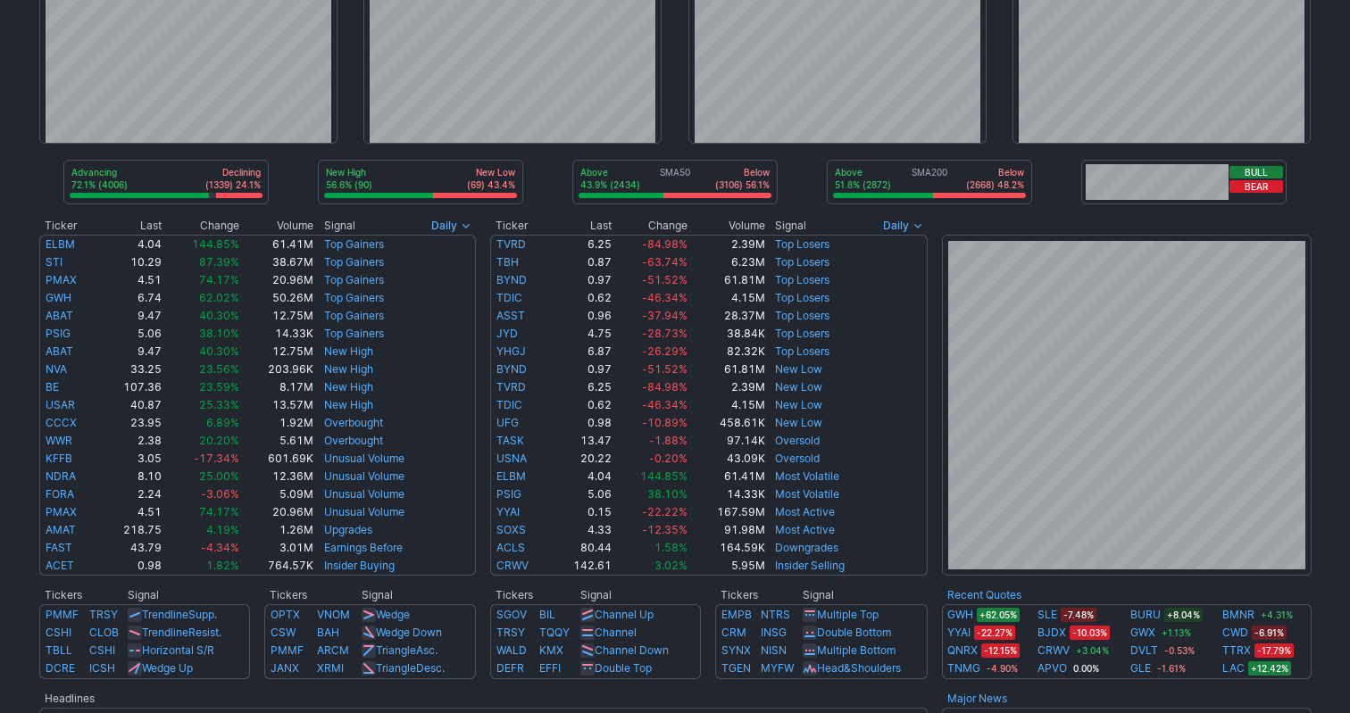
scroll to position [151, 0]
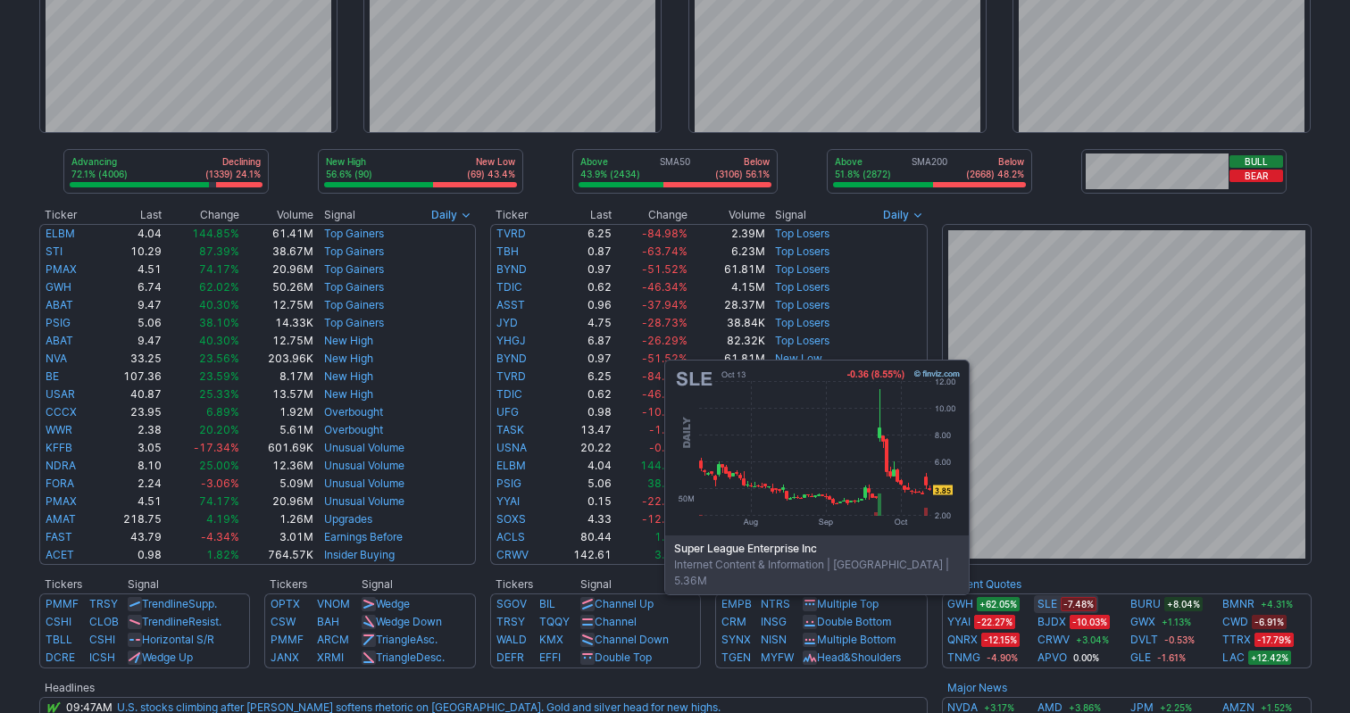
click at [1047, 605] on link "SLE" at bounding box center [1047, 604] width 20 height 18
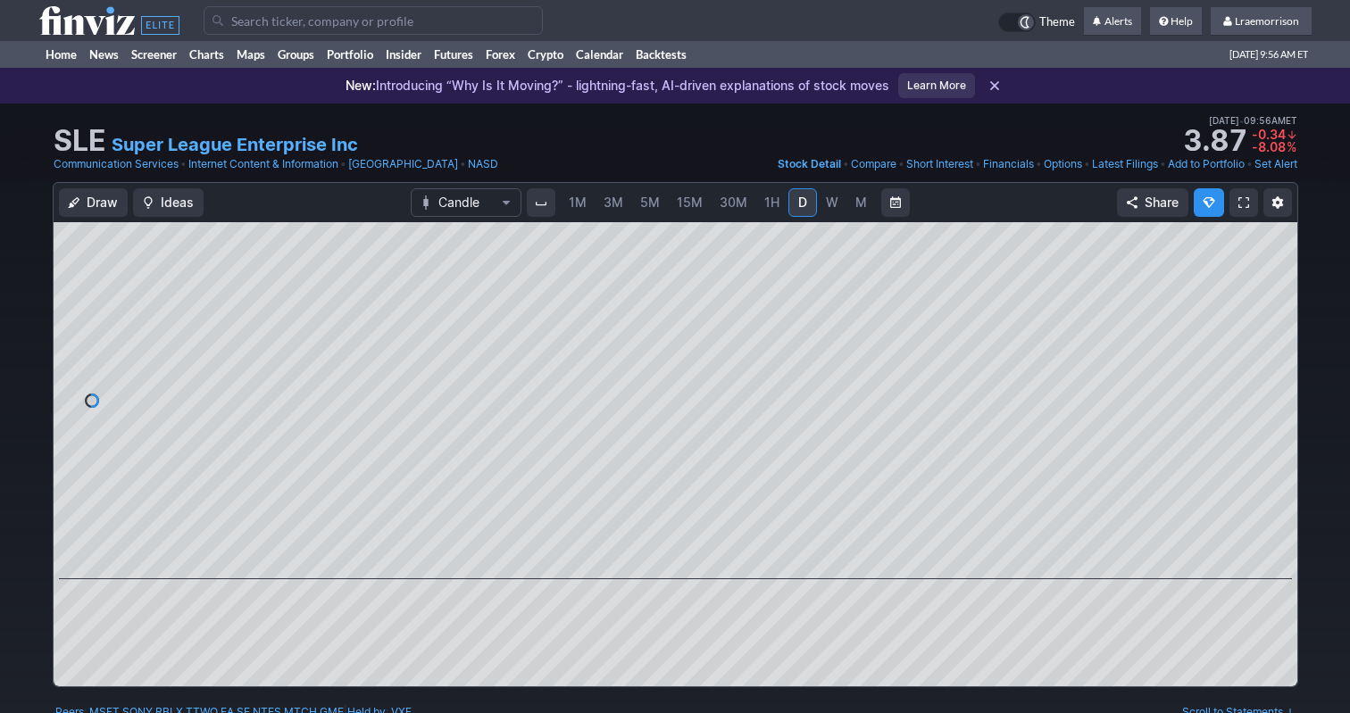
click at [577, 204] on span "1M" at bounding box center [578, 202] width 18 height 15
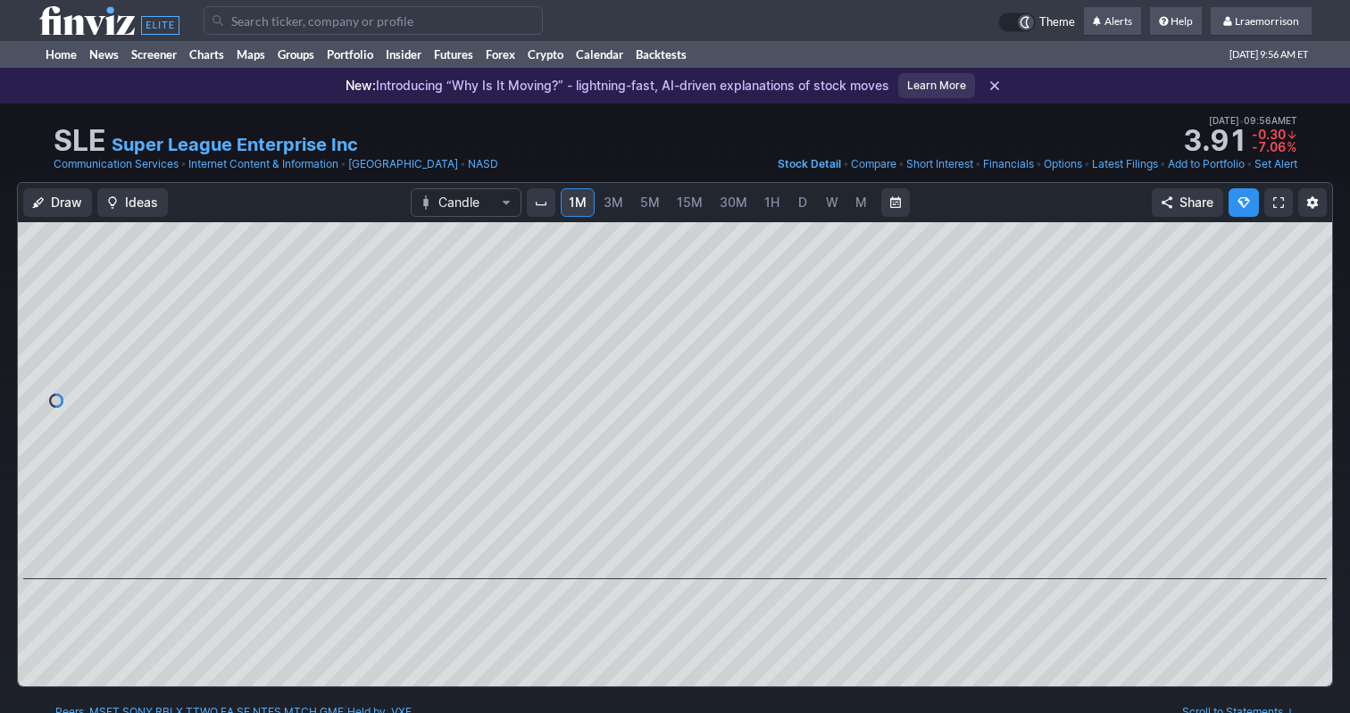
click at [244, 25] on input "Search" at bounding box center [373, 20] width 339 height 29
type input "pwm"
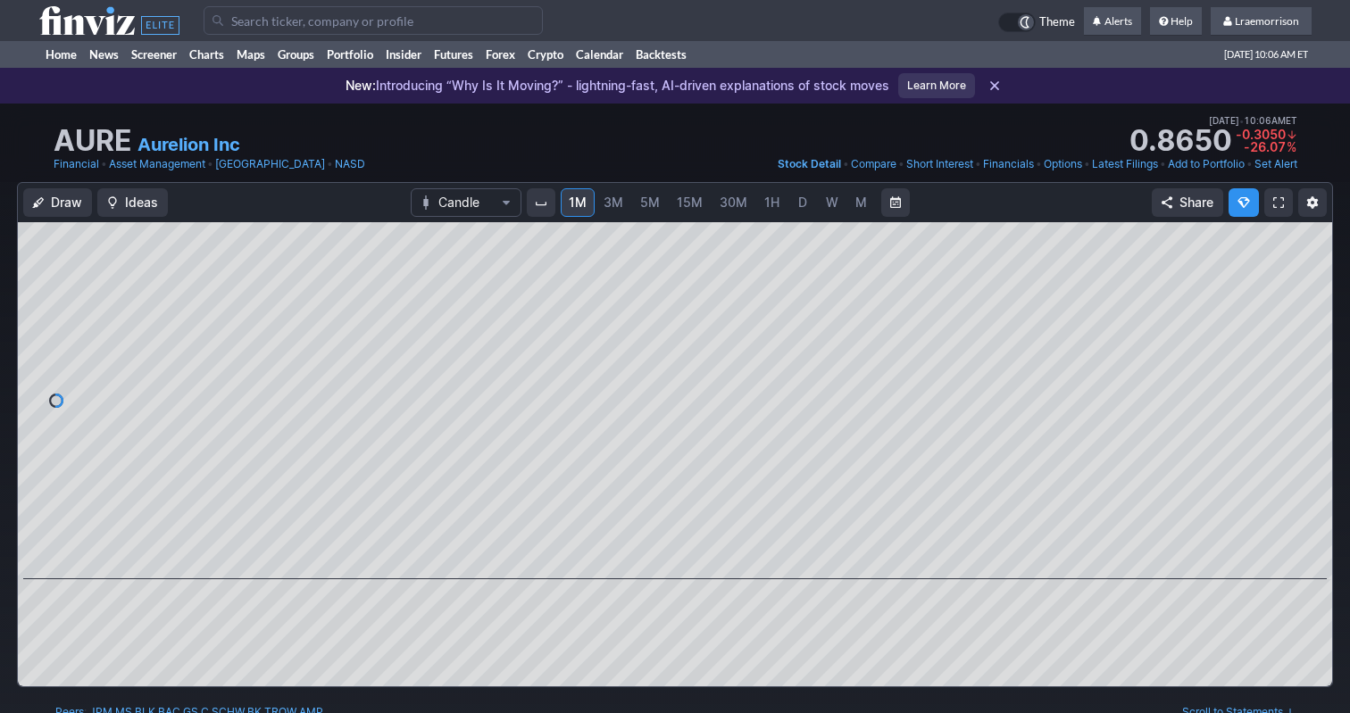
click at [793, 151] on div "AURE Aurelion Inc Last Close Oct 13 • 09:56AM ET 0.9999 Dollar change -0.1701 P…" at bounding box center [676, 131] width 1244 height 39
click at [65, 55] on link "Home" at bounding box center [61, 54] width 44 height 27
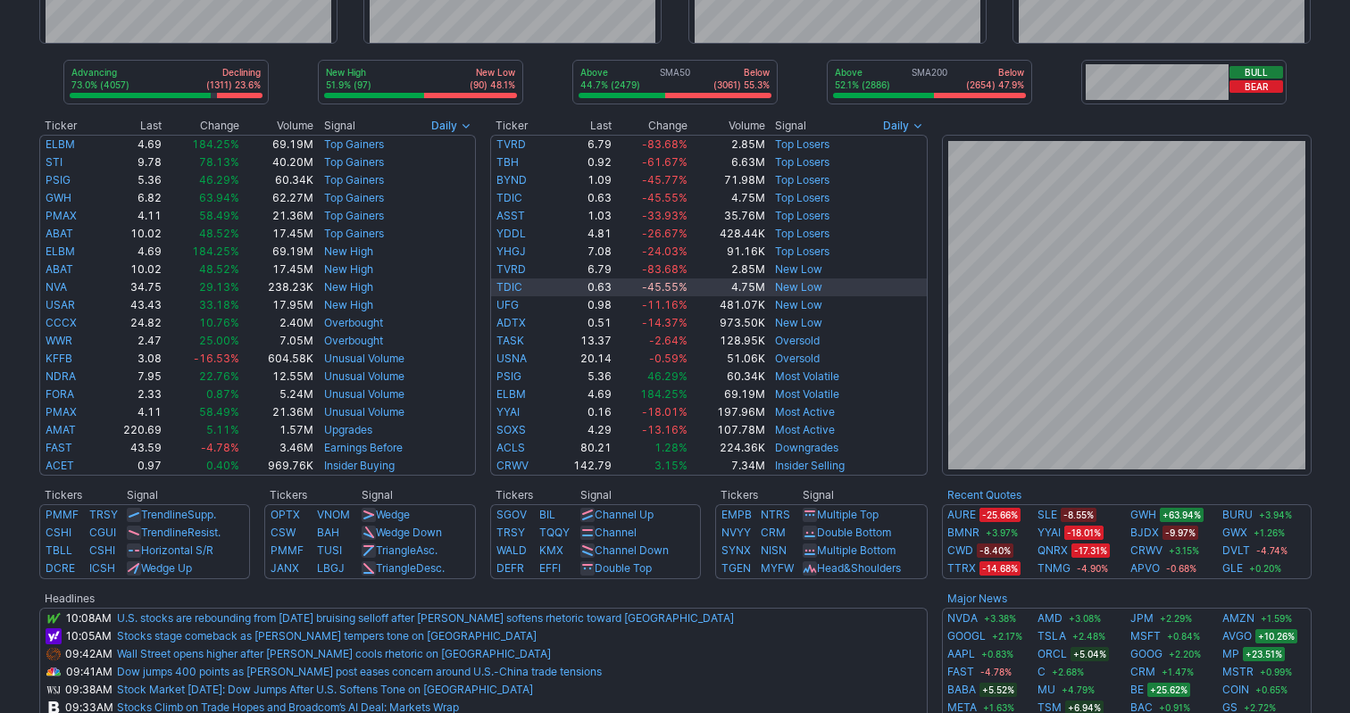
scroll to position [242, 0]
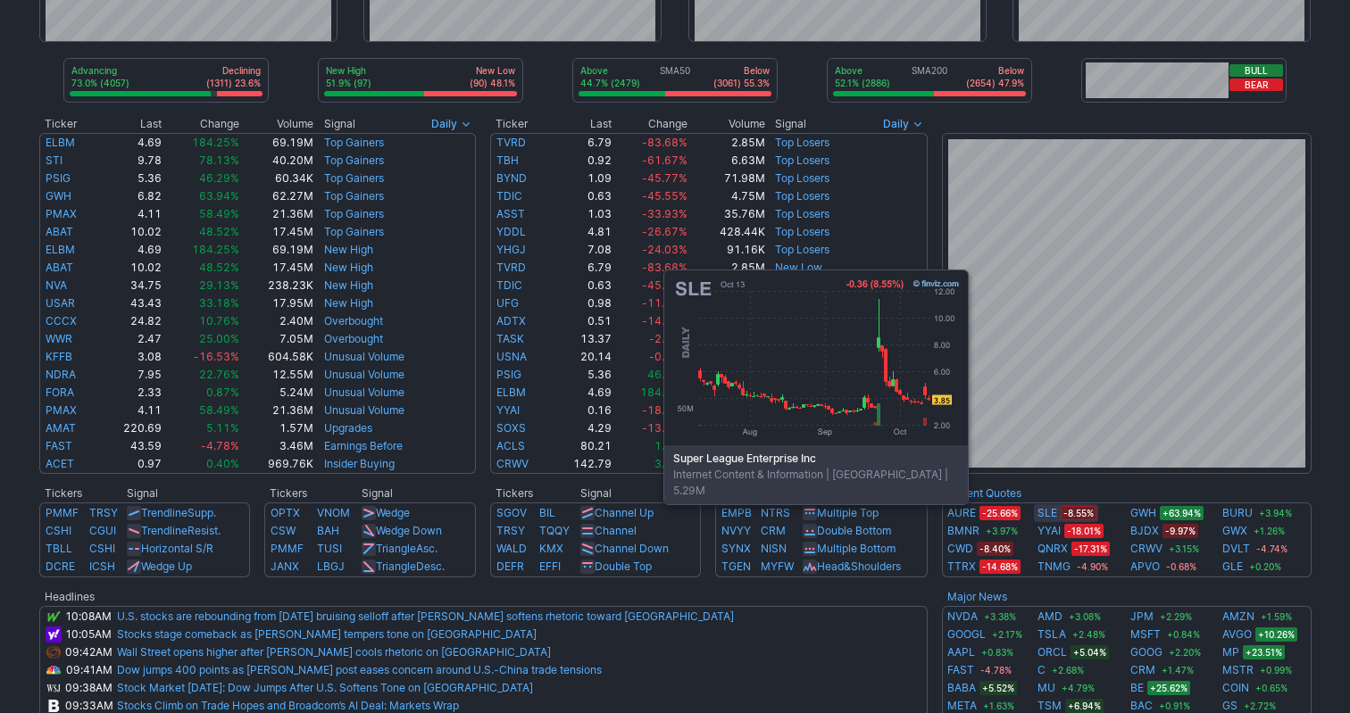
click at [1046, 515] on link "SLE" at bounding box center [1047, 513] width 20 height 18
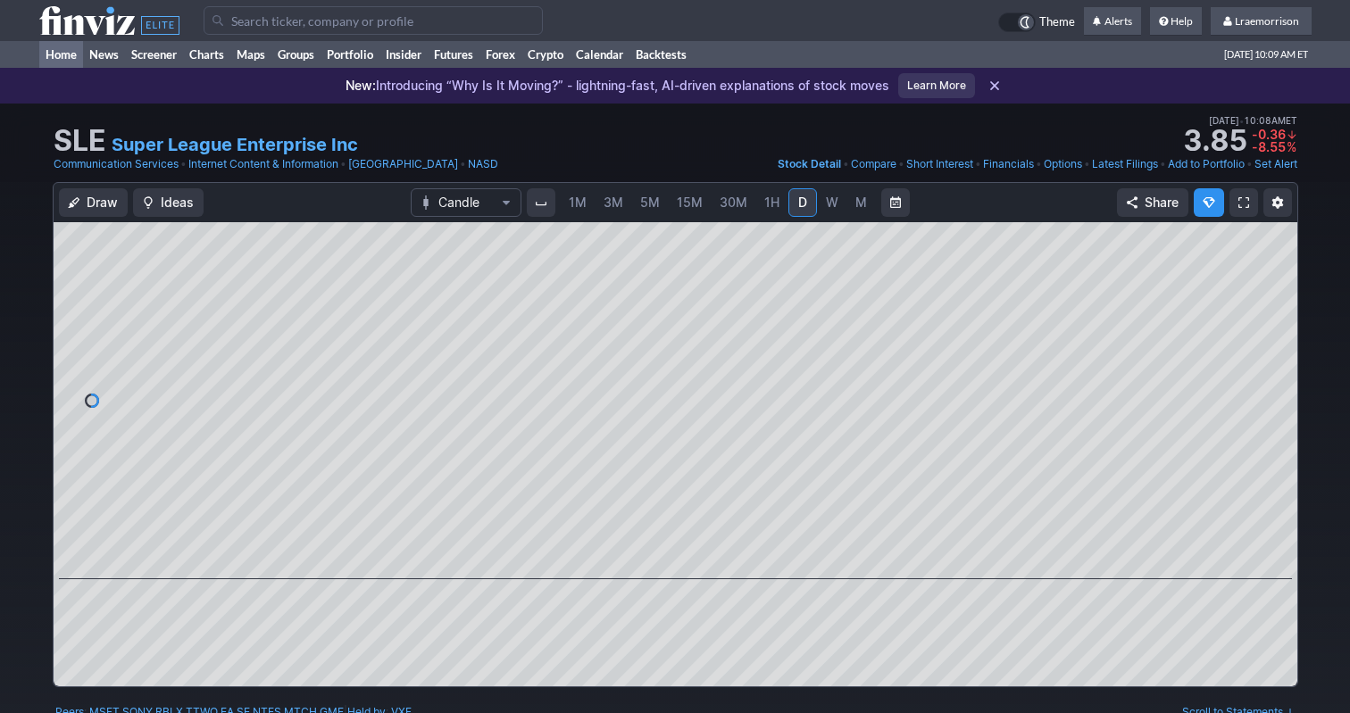
click at [52, 54] on link "Home" at bounding box center [61, 54] width 44 height 27
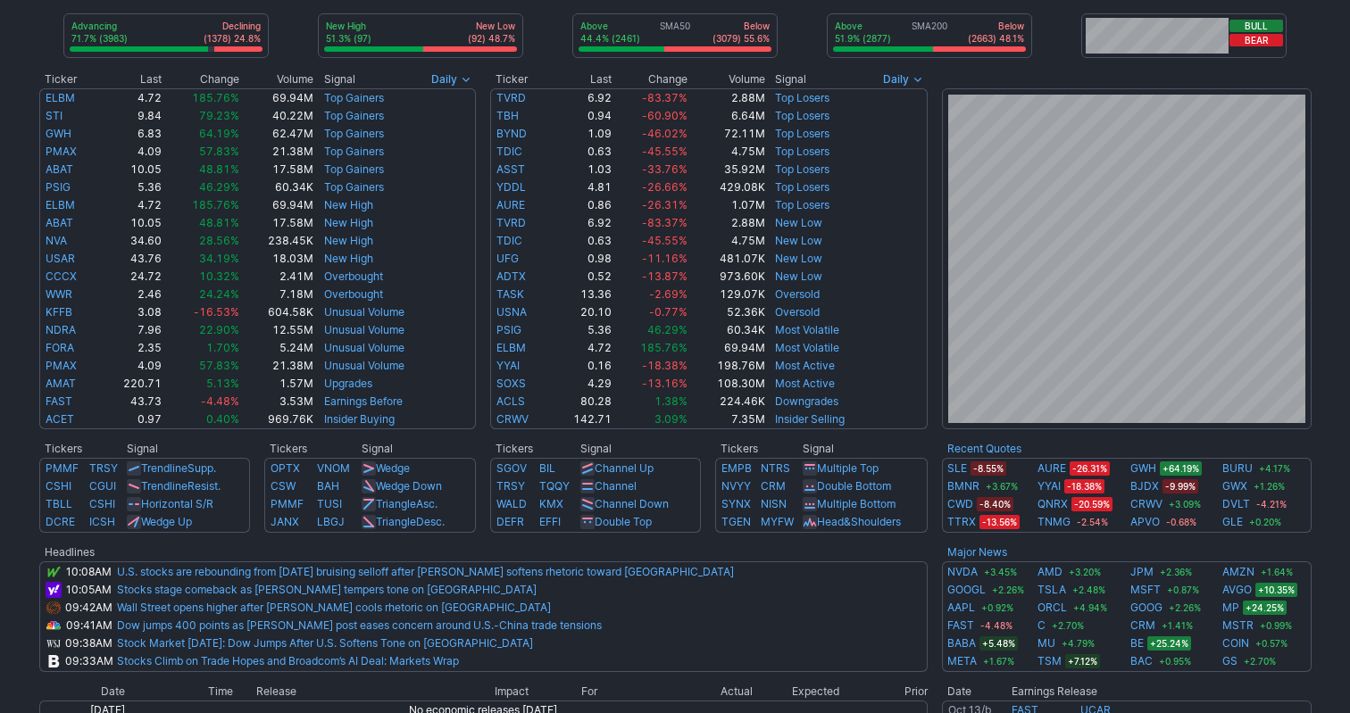
scroll to position [296, 0]
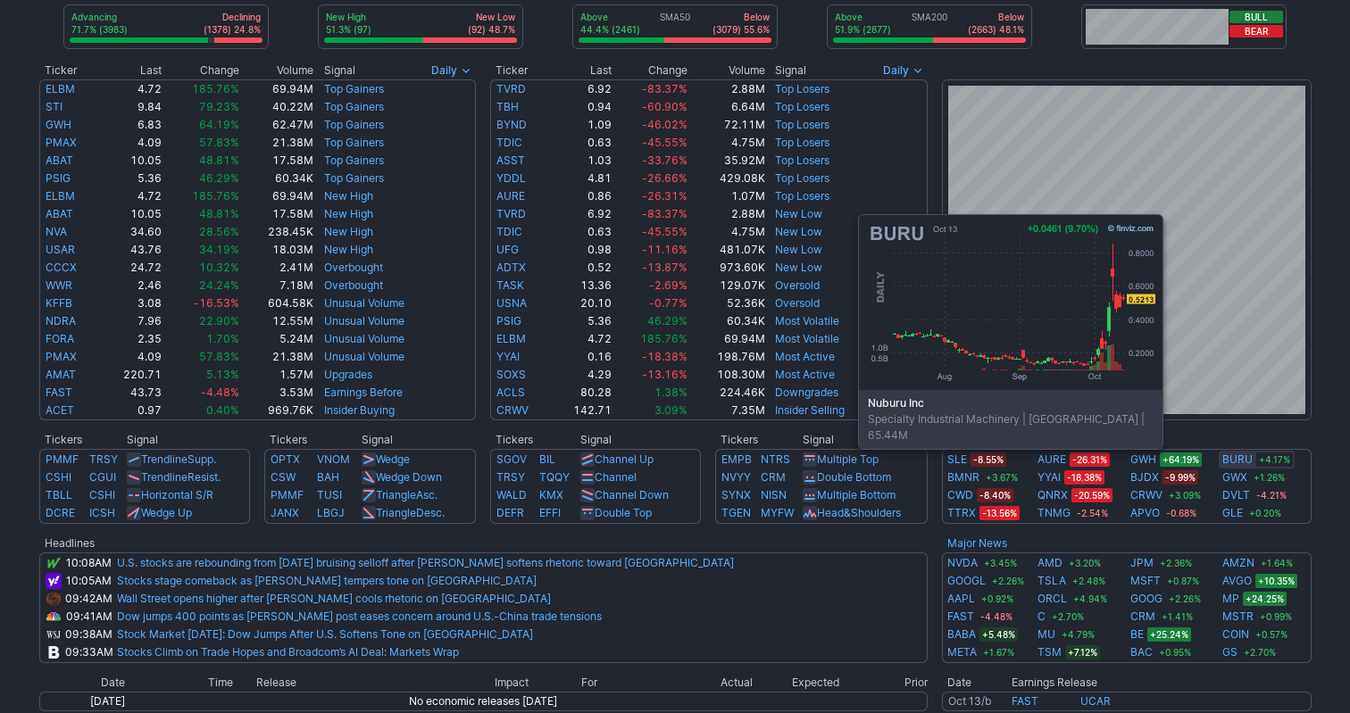
click at [1241, 460] on link "BURU" at bounding box center [1237, 460] width 30 height 18
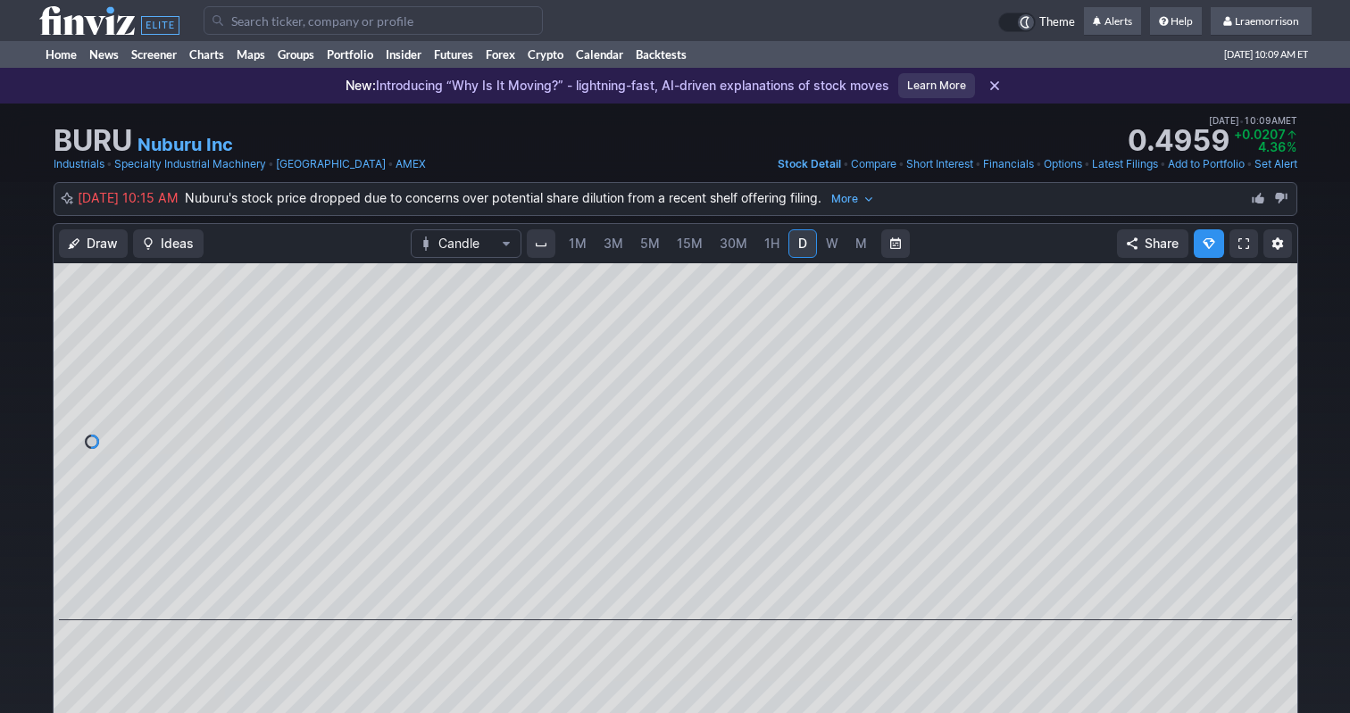
click at [575, 246] on span "1M" at bounding box center [578, 243] width 18 height 15
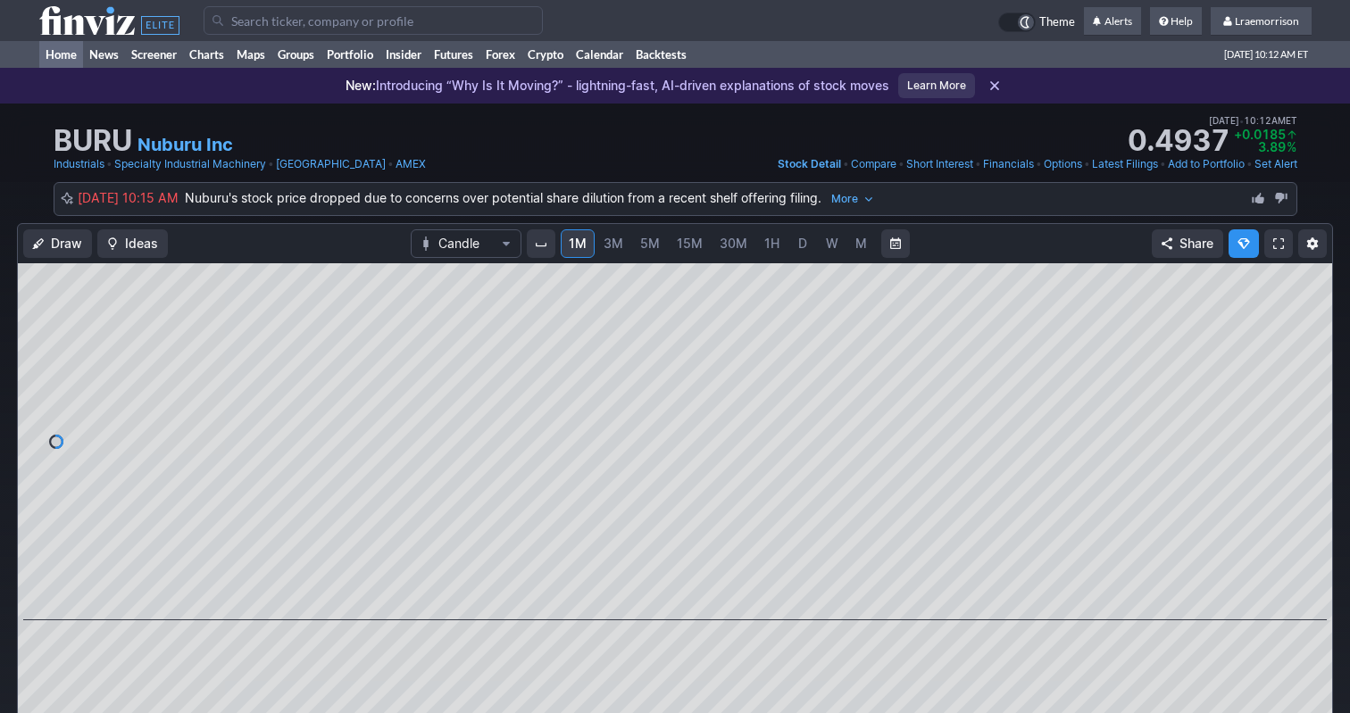
click at [62, 52] on link "Home" at bounding box center [61, 54] width 44 height 27
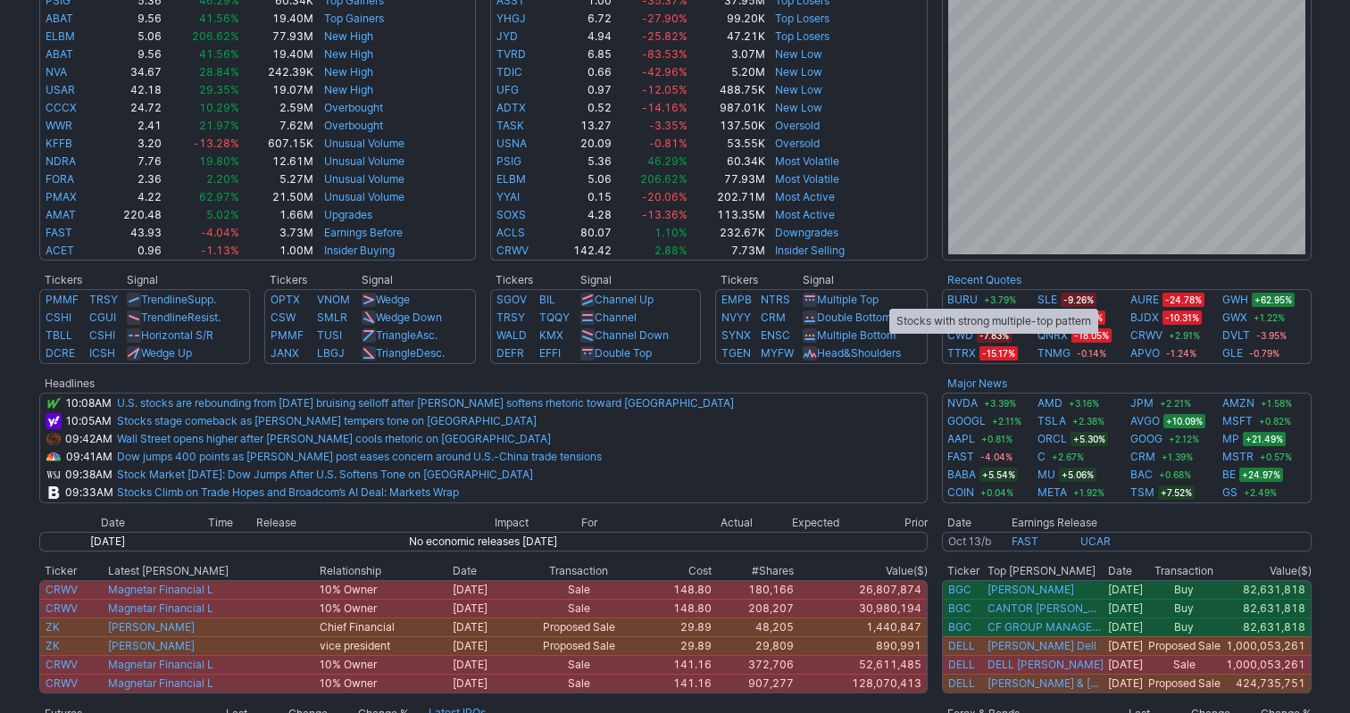
scroll to position [443, 0]
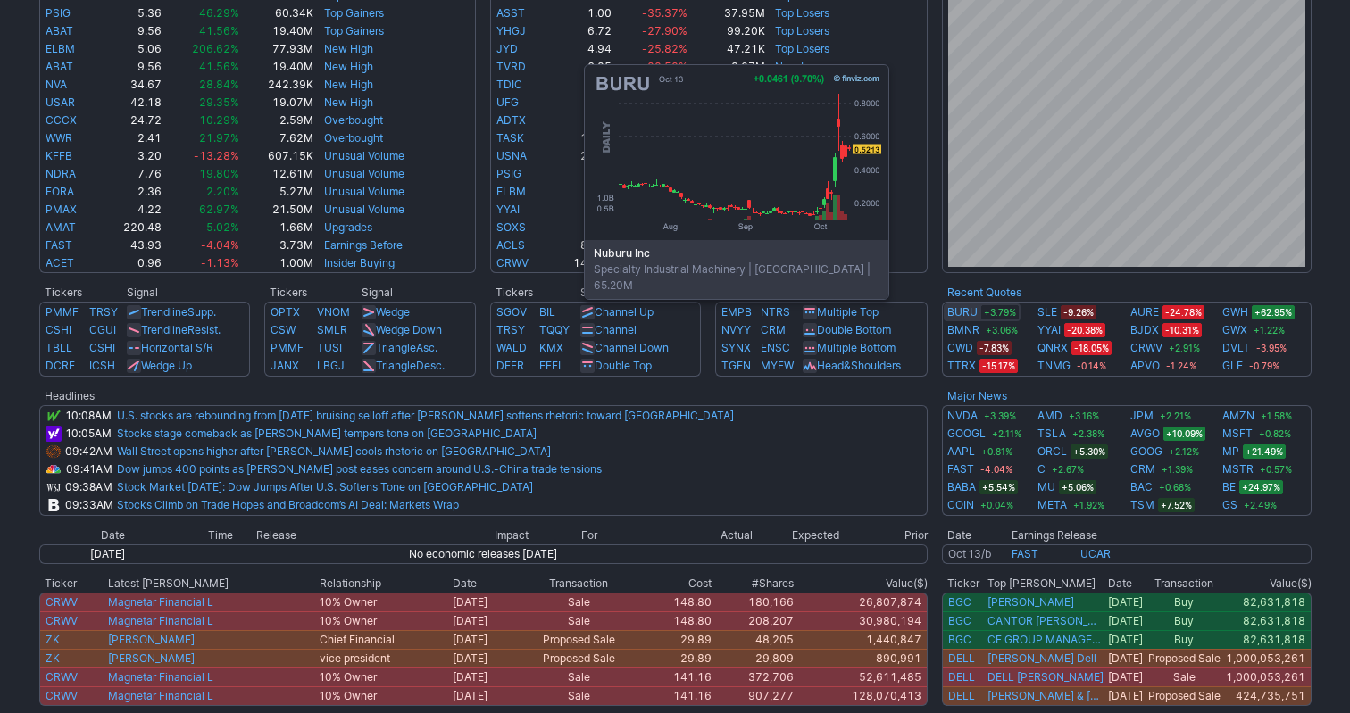
click at [967, 310] on link "BURU" at bounding box center [962, 313] width 30 height 18
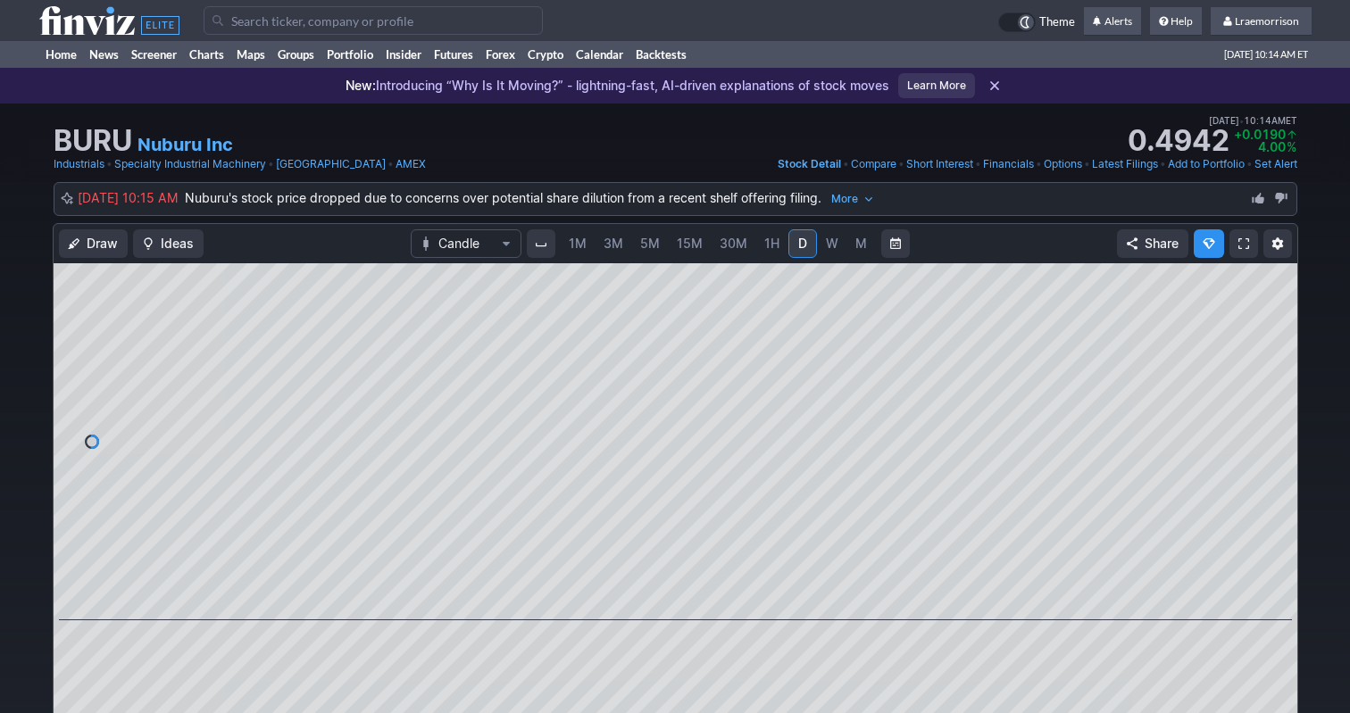
click at [581, 246] on span "1M" at bounding box center [578, 243] width 18 height 15
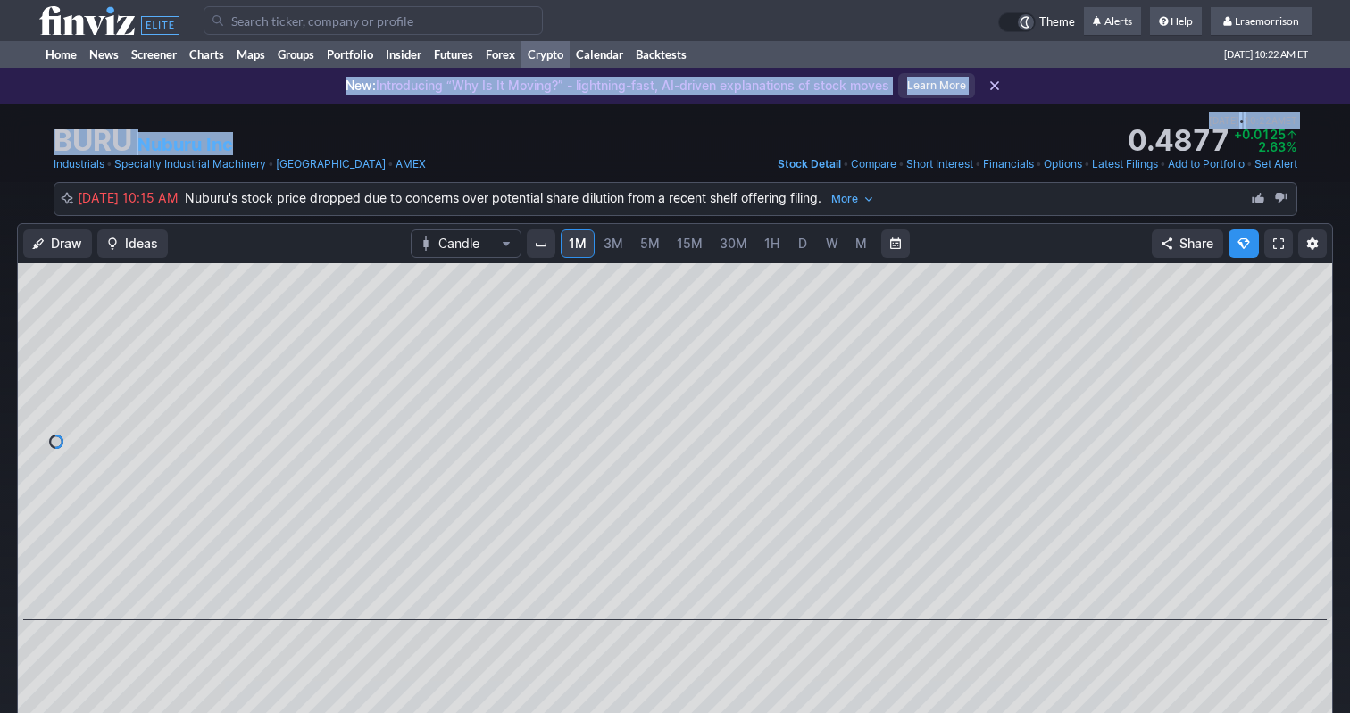
drag, startPoint x: 708, startPoint y: 138, endPoint x: 529, endPoint y: 58, distance: 195.8
